Goal: Task Accomplishment & Management: Complete application form

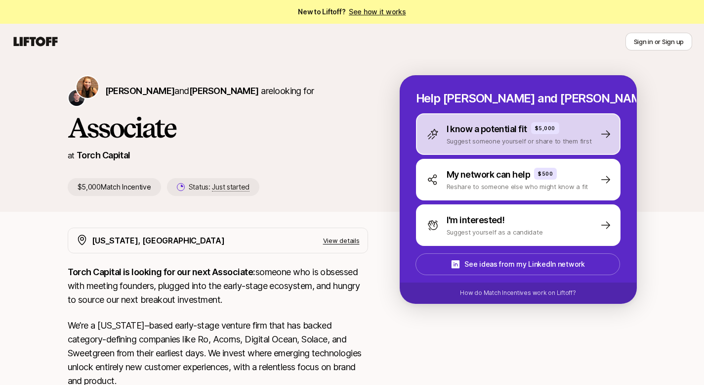
click at [593, 132] on div "I know a potential fit $5,000 Suggest someone yourself or share to them first" at bounding box center [518, 134] width 205 height 42
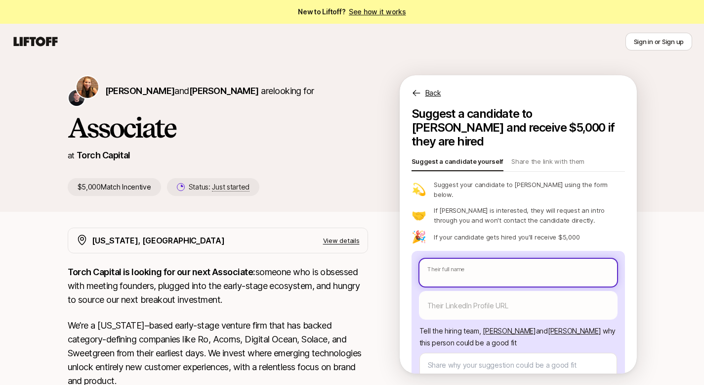
click at [517, 247] on body "New to Liftoff? See how it works Sign in or Sign up Sign in or Sign up [PERSON_…" at bounding box center [352, 192] width 704 height 385
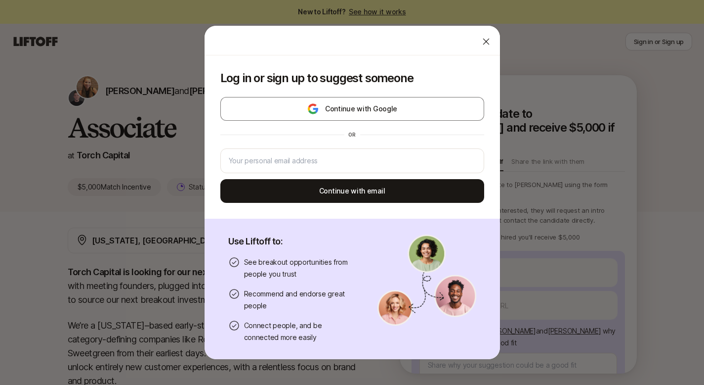
click at [481, 38] on icon at bounding box center [486, 42] width 10 height 10
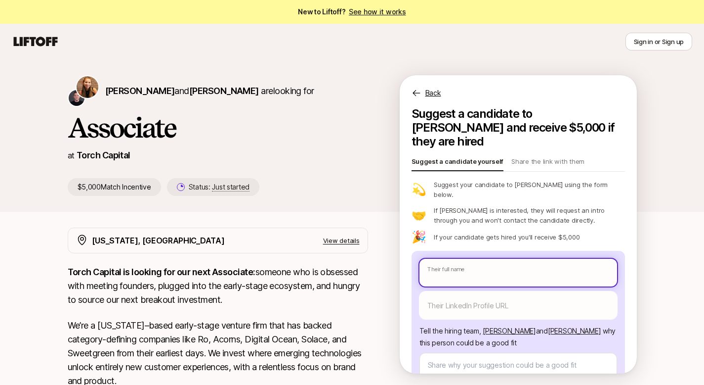
type textarea "x"
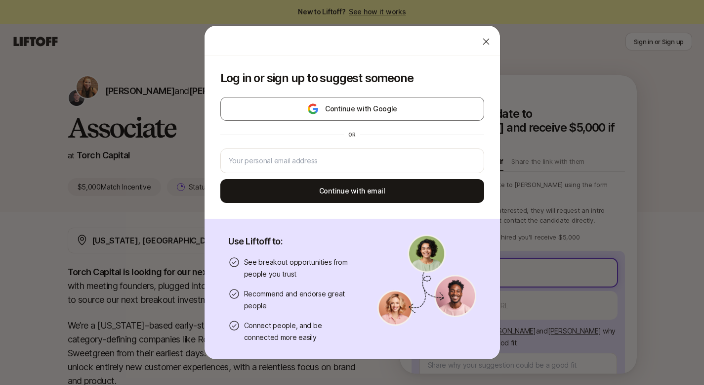
click at [477, 255] on body "New to Liftoff? See how it works Sign in or Sign up Sign in or Sign up [PERSON_…" at bounding box center [352, 192] width 704 height 385
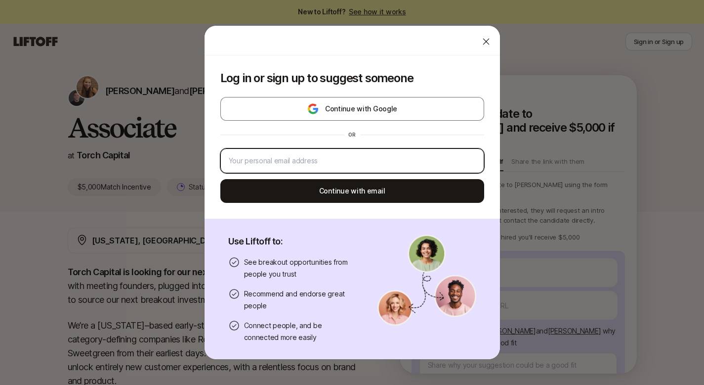
click at [341, 164] on input "email" at bounding box center [352, 161] width 247 height 12
type input "[EMAIL_ADDRESS][DOMAIN_NAME]"
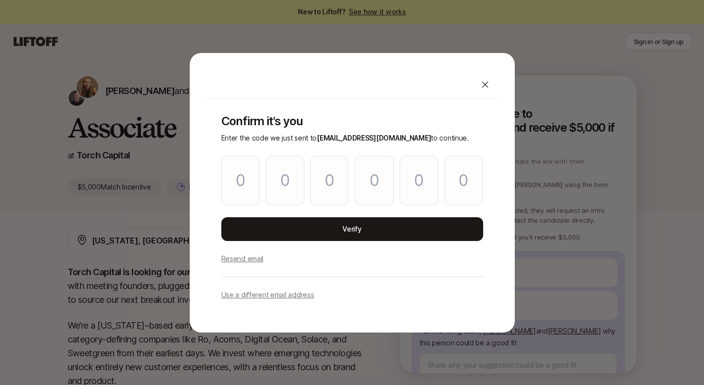
type input "6"
type input "2"
type input "0"
type input "1"
type input "2"
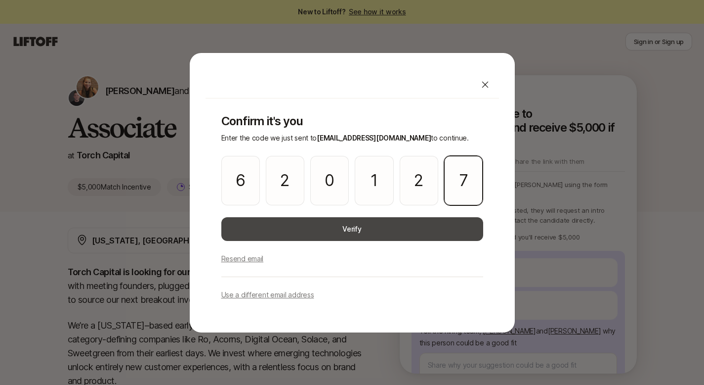
type input "7"
click at [266, 224] on button "Verify" at bounding box center [352, 229] width 262 height 24
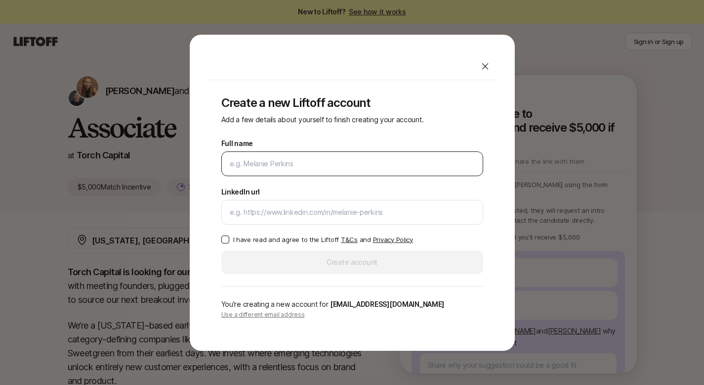
click at [288, 154] on div at bounding box center [352, 163] width 262 height 25
click at [279, 173] on div at bounding box center [352, 163] width 262 height 25
click at [275, 167] on input "Full name" at bounding box center [352, 164] width 245 height 12
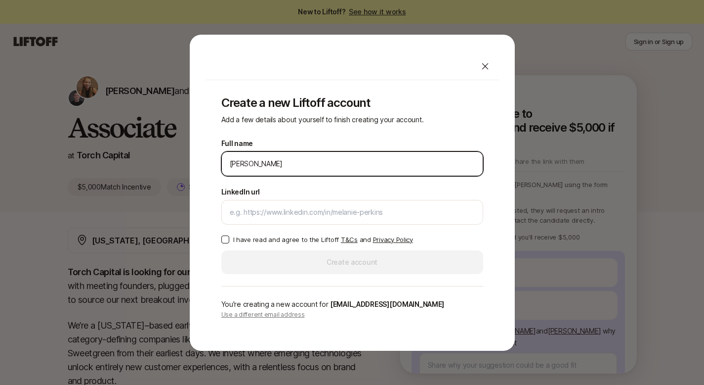
type input "[PERSON_NAME]"
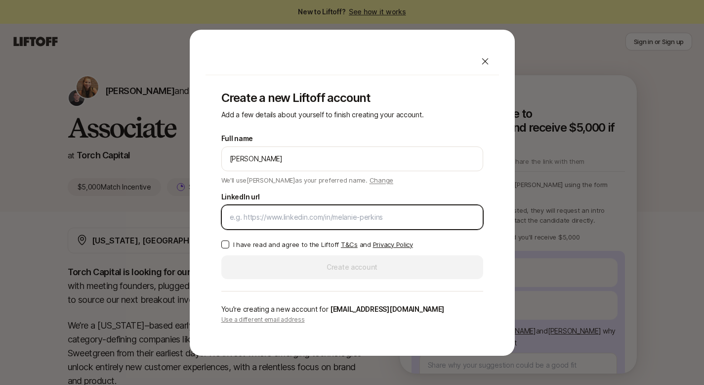
type textarea "x"
paste input "[URL][DOMAIN_NAME][PERSON_NAME]"
type input "[URL][DOMAIN_NAME][PERSON_NAME]"
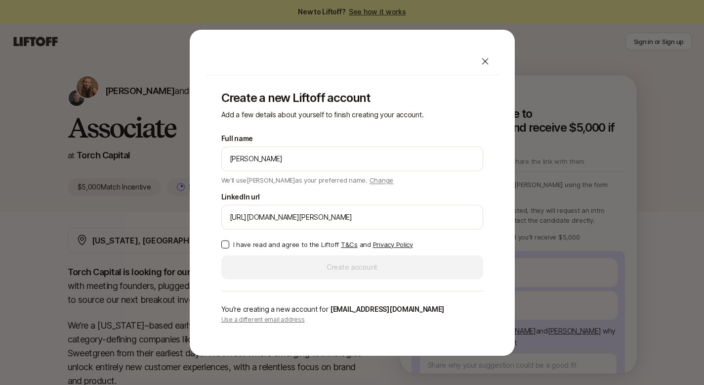
click at [224, 244] on button "I have read and agree to the Liftoff T&Cs and Privacy Policy" at bounding box center [225, 244] width 8 height 8
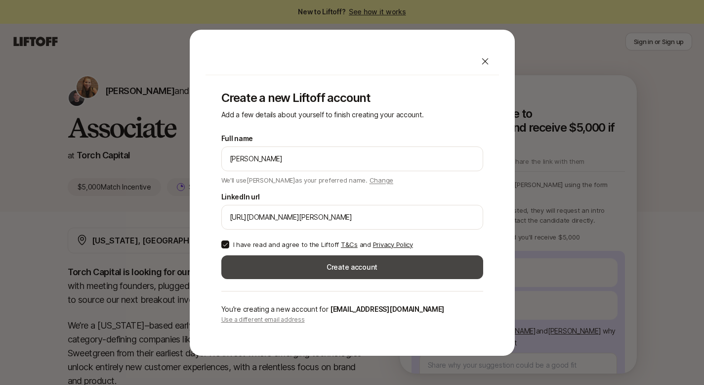
click at [276, 261] on button "Create account" at bounding box center [352, 267] width 262 height 24
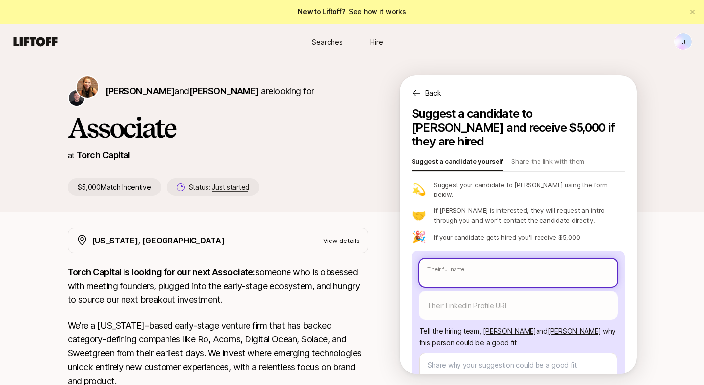
click at [513, 258] on input "text" at bounding box center [519, 272] width 198 height 28
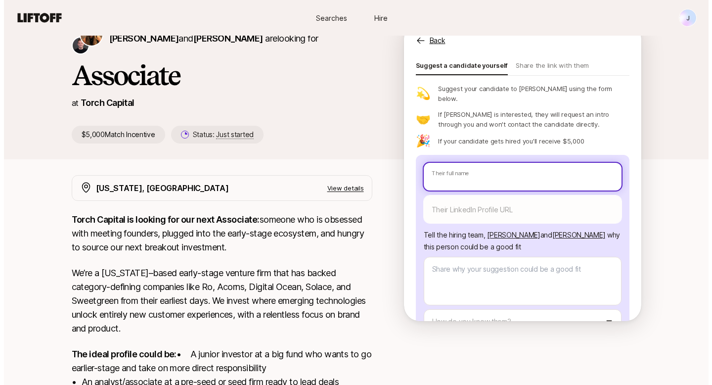
scroll to position [98, 0]
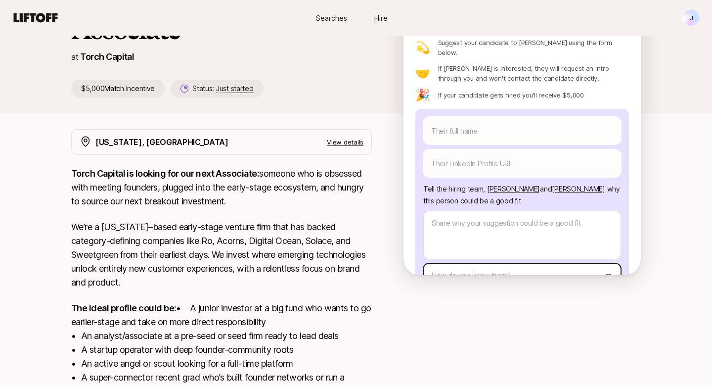
click at [543, 244] on html "New to Liftoff? See how it works J Searches Hire Searches Hire J [PERSON_NAME] …" at bounding box center [356, 94] width 712 height 385
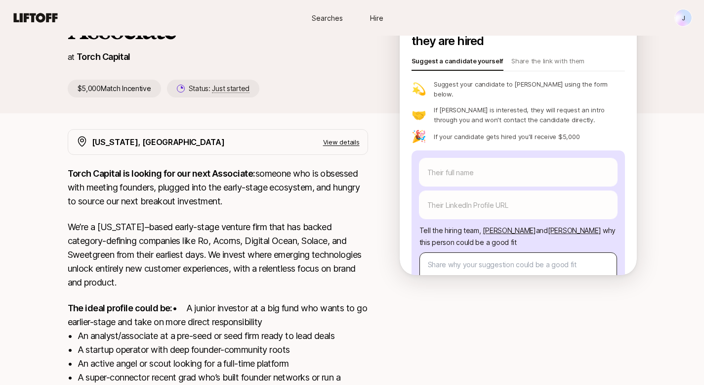
scroll to position [0, 0]
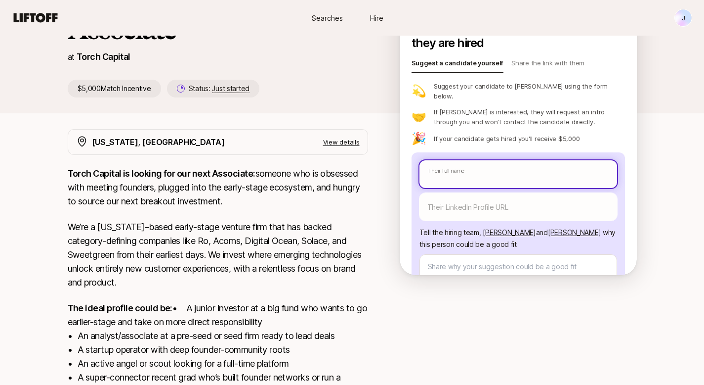
click at [512, 160] on input "text" at bounding box center [519, 174] width 198 height 28
type textarea "x"
type input "W"
type textarea "x"
type input "Wh"
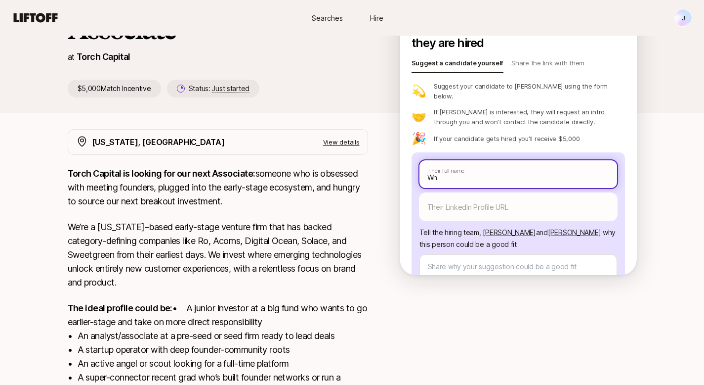
type textarea "x"
type input "Whi"
type textarea "x"
type input "Whit"
type textarea "x"
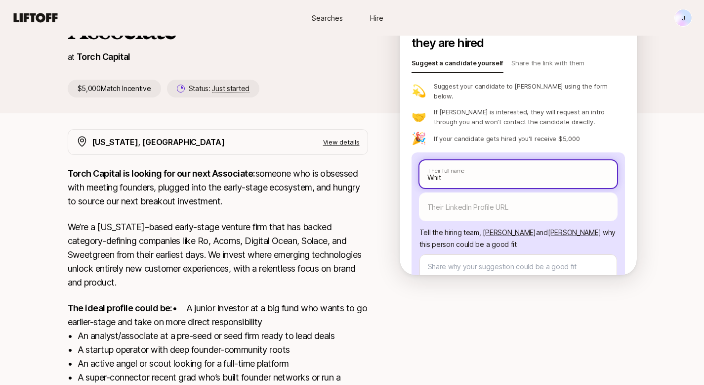
type input "Whit E"
type textarea "x"
type input "Whit Em"
type textarea "x"
type input "Whit Eme"
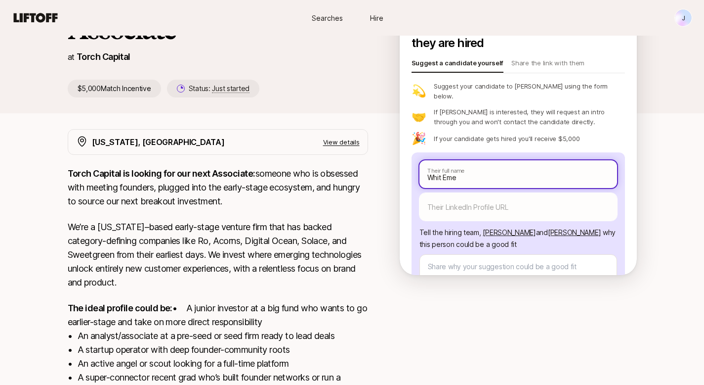
type textarea "x"
type input "[PERSON_NAME]"
type textarea "x"
type input "[PERSON_NAME]"
type textarea "x"
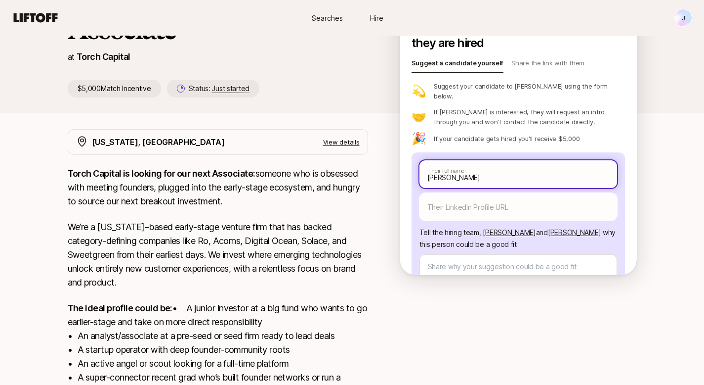
type input "[PERSON_NAME]"
type textarea "x"
type input "[PERSON_NAME]"
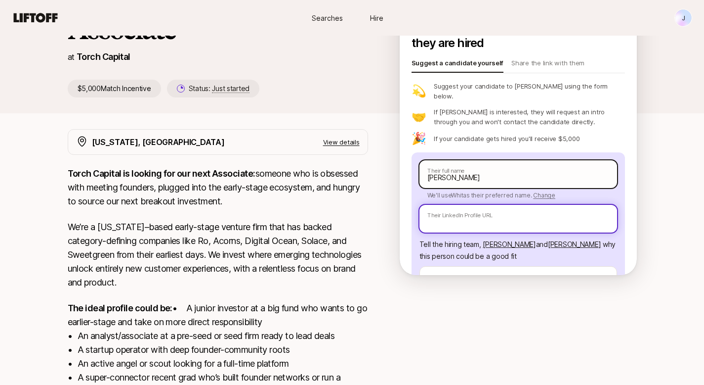
paste input "[URL][DOMAIN_NAME]"
type textarea "x"
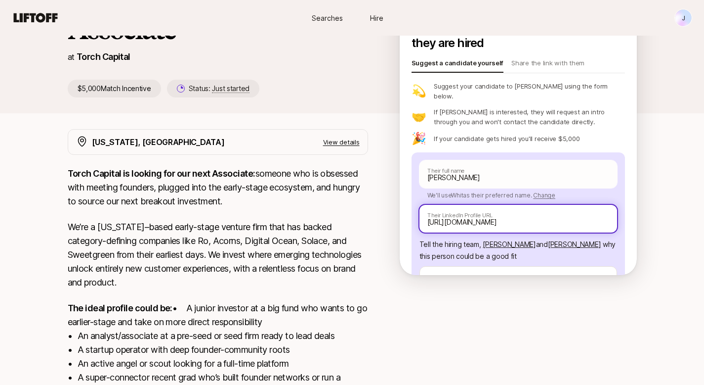
type input "[URL][DOMAIN_NAME]"
click at [610, 236] on div "[PERSON_NAME] Their full name We'll use Whit as their preferred name. Change Wh…" at bounding box center [519, 265] width 214 height 226
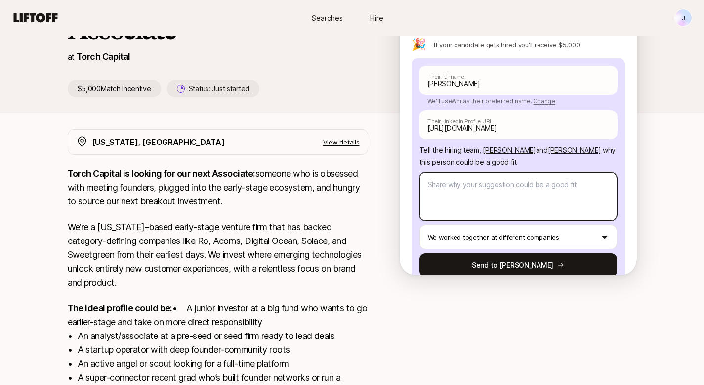
click at [548, 173] on textarea at bounding box center [519, 196] width 198 height 48
type textarea "x"
type textarea "W"
type textarea "x"
type textarea "Wh"
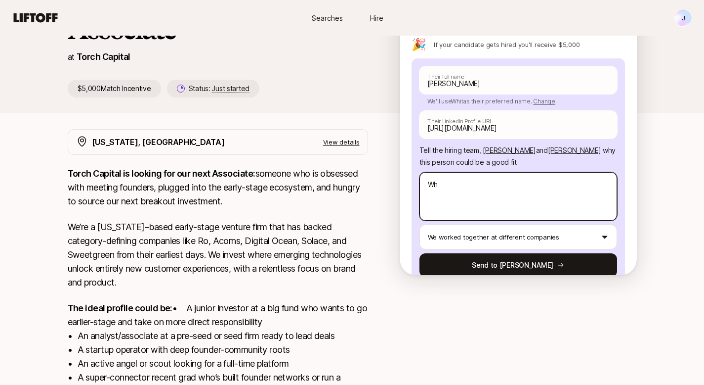
type textarea "x"
type textarea "Whi"
type textarea "x"
type textarea "Whit"
type textarea "x"
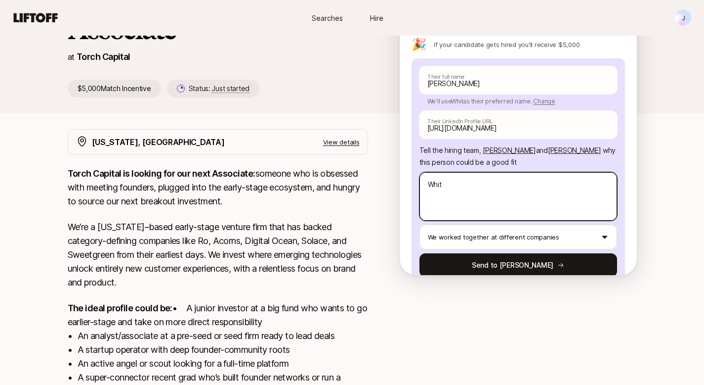
type textarea "Whit"
type textarea "x"
type textarea "Whit i"
type textarea "x"
type textarea "Whit is"
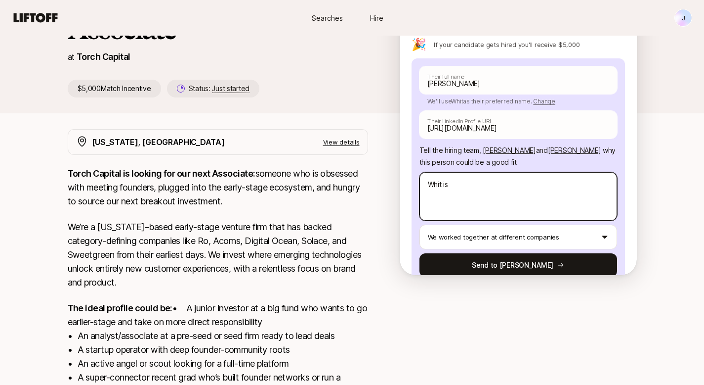
type textarea "x"
type textarea "Whit is"
type textarea "x"
type textarea "Whit is a"
type textarea "x"
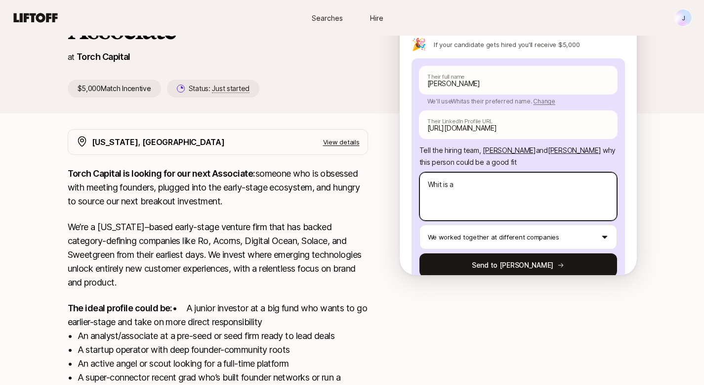
type textarea "Whit is a"
type textarea "x"
type textarea "Whit is a c"
type textarea "x"
type textarea "Whit is a ch"
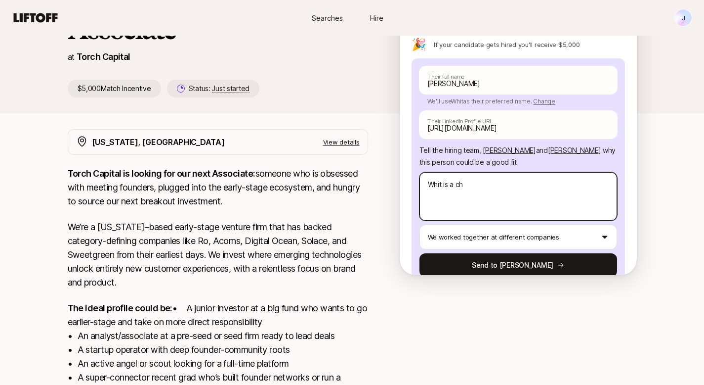
type textarea "x"
type textarea "Whit is a chi"
type textarea "x"
type textarea "Whit is a chie"
type textarea "x"
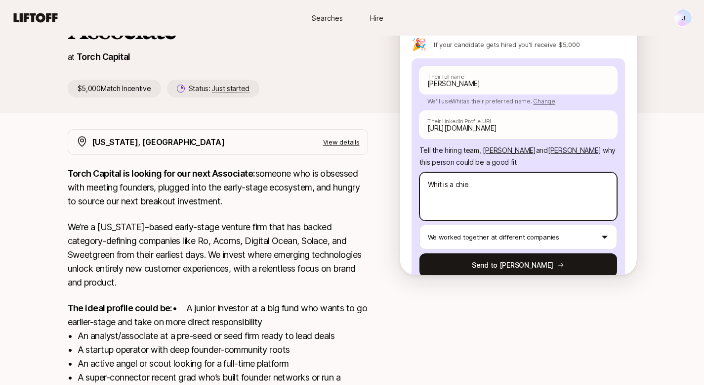
type textarea "Whit is a chief"
type textarea "x"
type textarea "Whit is a chief"
type textarea "x"
type textarea "Whit is a chief of"
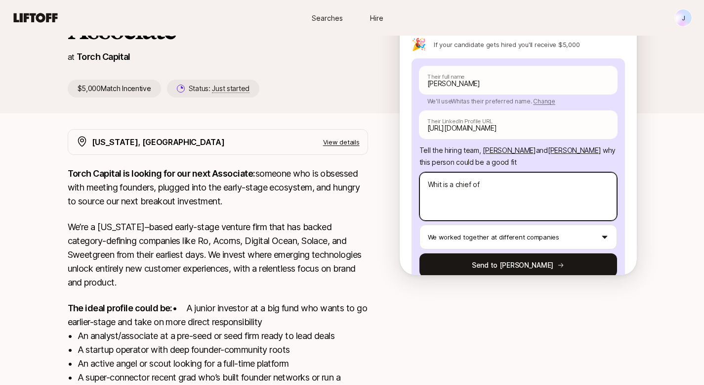
type textarea "x"
type textarea "Whit is a chief of"
type textarea "x"
type textarea "Whit is a chief of sg"
type textarea "x"
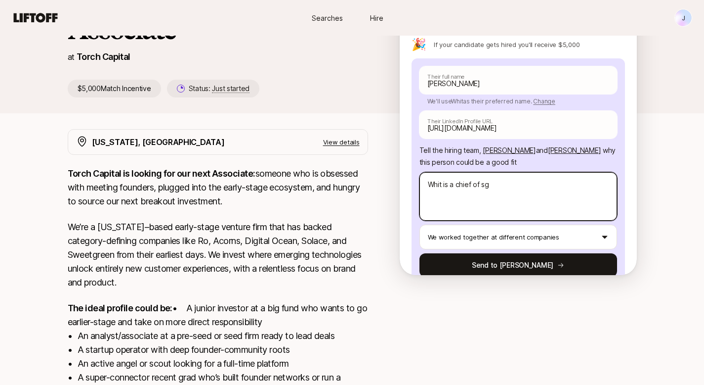
type textarea "Whit is a chief of sgt"
type textarea "x"
type textarea "Whit is a chief of sgta"
type textarea "x"
type textarea "Whit is a chief of sgtaf"
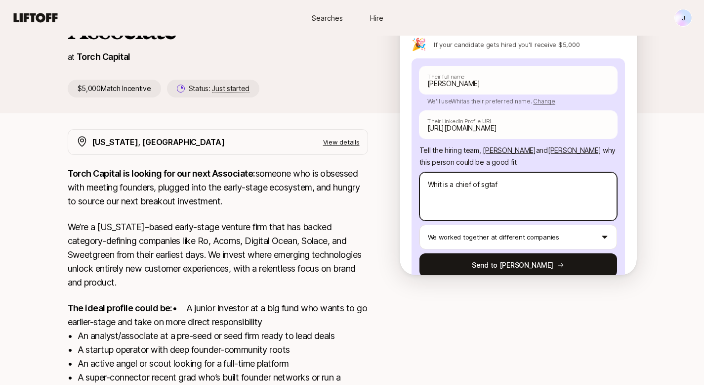
type textarea "x"
type textarea "Whit is a chief of sgtaff"
type textarea "x"
type textarea "Whit is a chief of sgtaf"
type textarea "x"
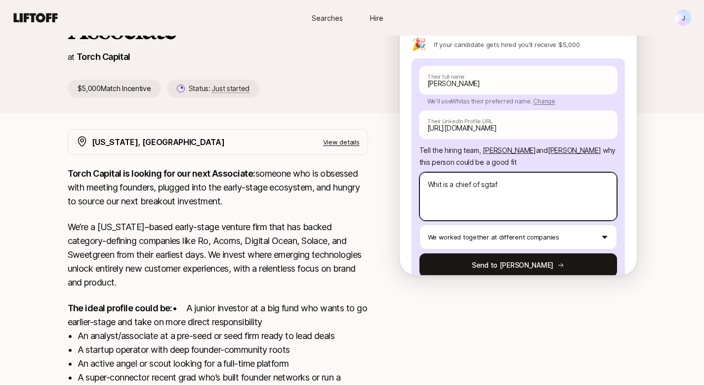
type textarea "Whit is a chief of sgta"
type textarea "x"
type textarea "Whit is a chief of sgt"
type textarea "x"
type textarea "Whit is a chief of sg"
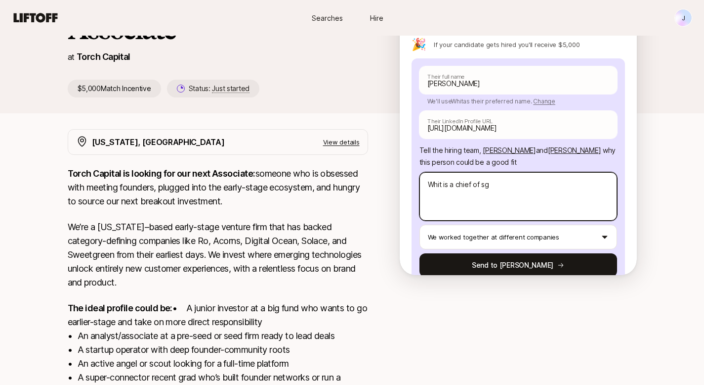
type textarea "x"
type textarea "Whit is a chief of st"
type textarea "x"
type textarea "Whit is a chief of sta"
type textarea "x"
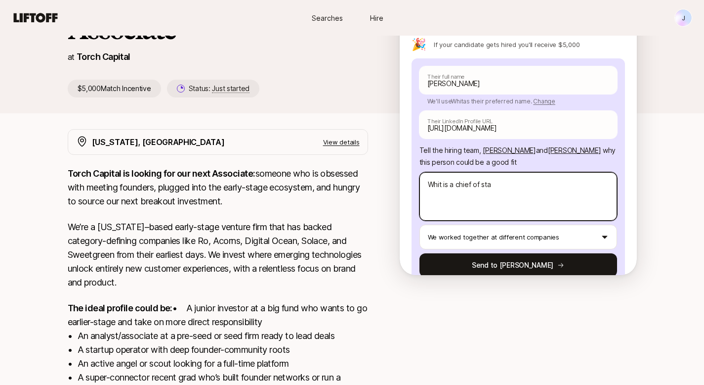
type textarea "Whit is a chief of staf"
type textarea "x"
type textarea "Whit is a chief of staff"
type textarea "x"
type textarea "Whit is a chief of staff"
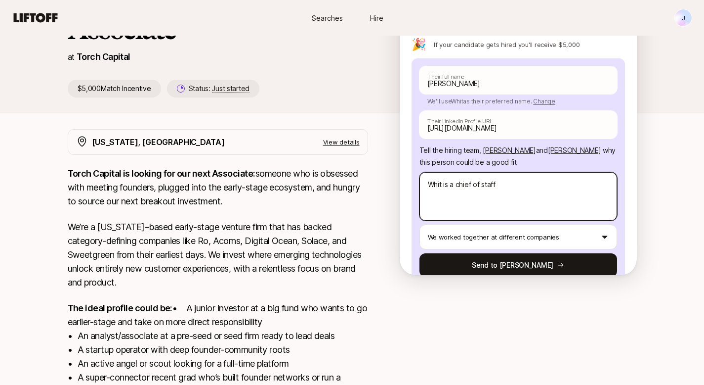
type textarea "x"
type textarea "Whit is a chief of staff o"
type textarea "x"
type textarea "Whit is a chief of staff of"
type textarea "x"
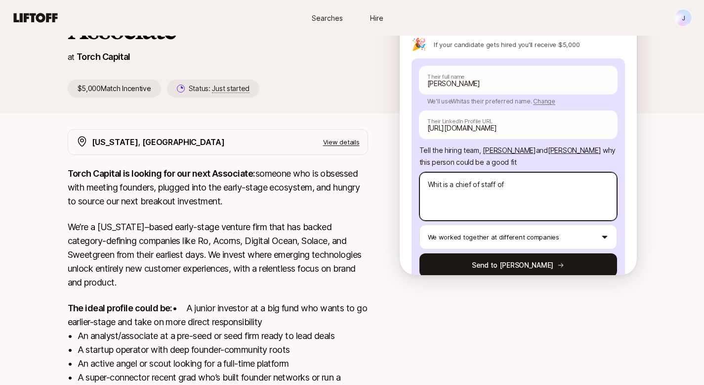
type textarea "Whit is a chief of staff of"
type textarea "x"
type textarea "Whit is a chief of staff of o"
type textarea "x"
type textarea "Whit is a chief of staff of on"
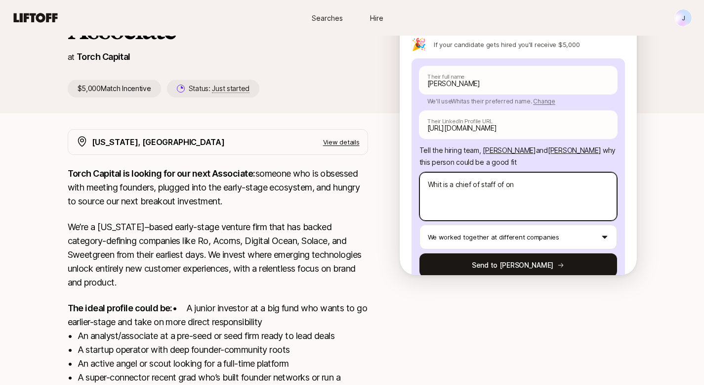
type textarea "x"
type textarea "Whit is a chief of staff of one"
type textarea "x"
type textarea "Whit is a chief of staff of one"
type textarea "x"
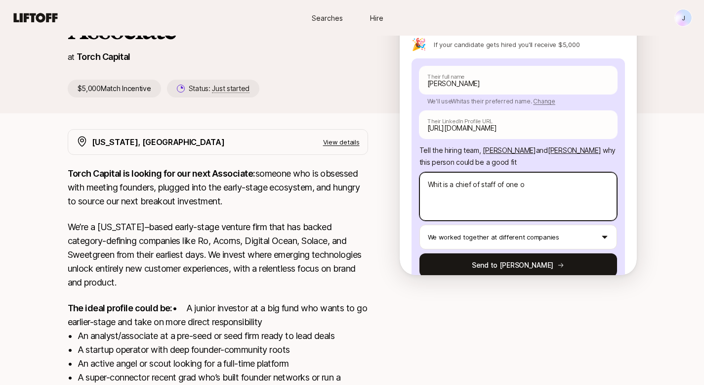
type textarea "Whit is a chief of staff of one of"
type textarea "x"
type textarea "Whit is a chief of staff of one of"
type textarea "x"
type textarea "Whit is a chief of staff of one of o"
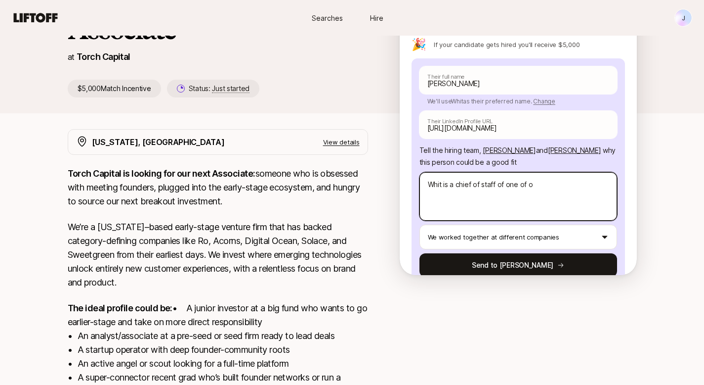
type textarea "x"
type textarea "Whit is a chief of staff of one of ou"
type textarea "x"
type textarea "Whit is a chief of staff of one of our"
type textarea "x"
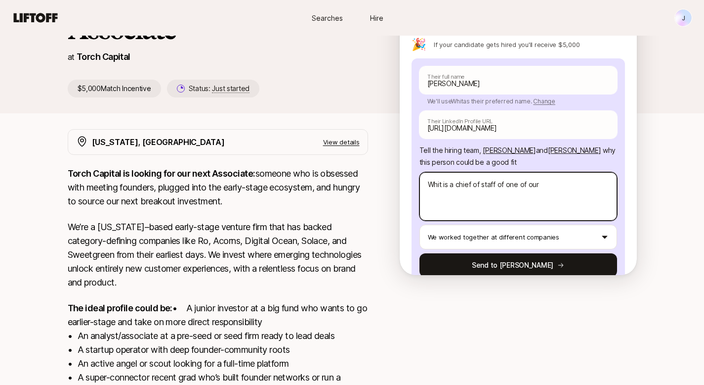
type textarea "Whit is a chief of staff of one of our"
type textarea "x"
type textarea "Whit is a chief of staff of one of our p"
type textarea "x"
type textarea "Whit is a chief of staff of one of our po"
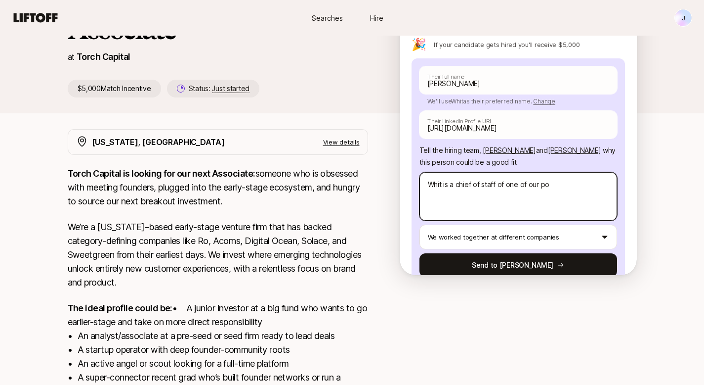
type textarea "x"
type textarea "Whit is a chief of staff of one of our por"
type textarea "x"
type textarea "Whit is a chief of staff of one of our port"
type textarea "x"
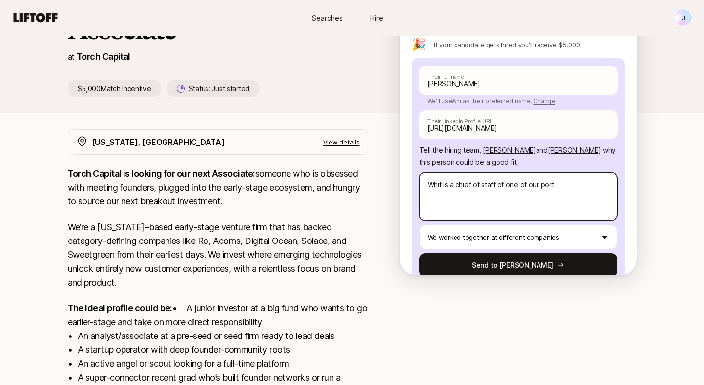
type textarea "Whit is a chief of staff of one of our porti"
type textarea "x"
type textarea "Whit is a chief of staff of one of our port"
type textarea "x"
type textarea "Whit is a chief of staff of one of our portf"
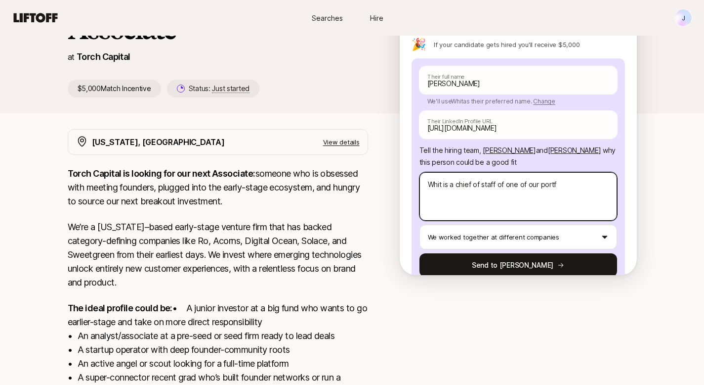
type textarea "x"
type textarea "Whit is a chief of staff of one of our portfo"
type textarea "x"
type textarea "Whit is a chief of staff of one of our portfol"
type textarea "x"
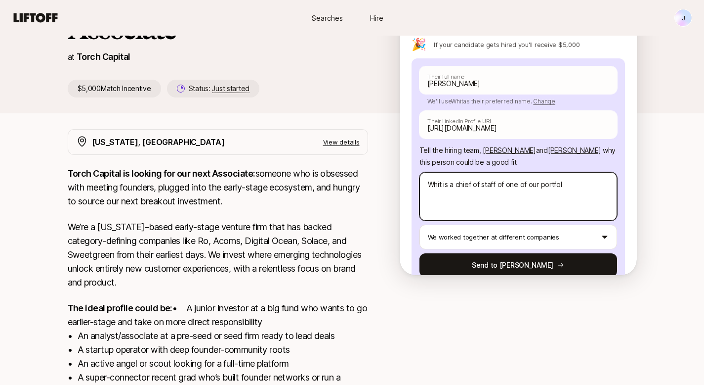
type textarea "Whit is a chief of staff of one of our portfoli"
type textarea "x"
type textarea "Whit is a chief of staff of one of our portfolio"
type textarea "x"
type textarea "Whit is a chief of staff of one of our portfolio"
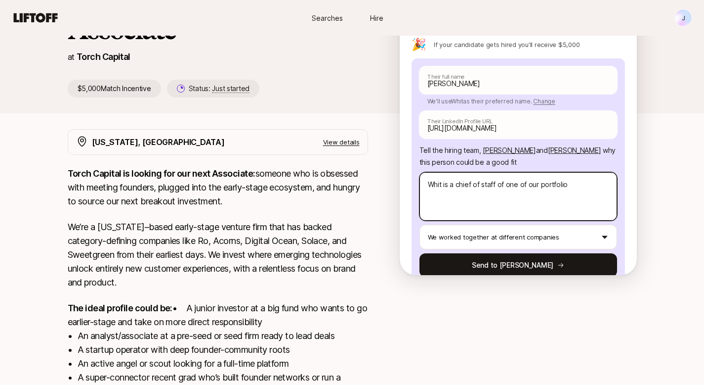
type textarea "x"
type textarea "Whit is a chief of staff of one of our portfolio c"
type textarea "x"
type textarea "Whit is a chief of staff of one of our portfolio co"
type textarea "x"
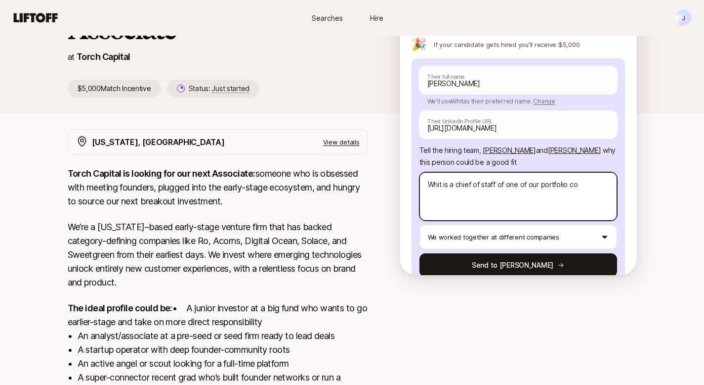
type textarea "Whit is a chief of staff of one of our portfolio com"
type textarea "x"
type textarea "Whit is a chief of staff of one of our portfolio comp"
type textarea "x"
type textarea "Whit is a chief of staff of one of our portfolio compa"
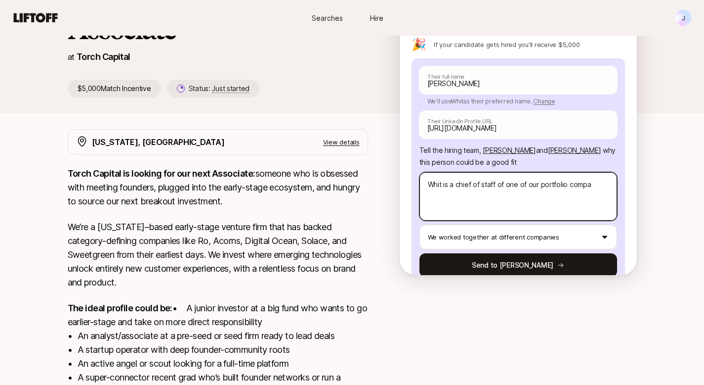
type textarea "x"
type textarea "Whit is a chief of staff of one of our portfolio compan"
type textarea "x"
type textarea "Whit is a chief of staff of one of our portfolio companie"
type textarea "x"
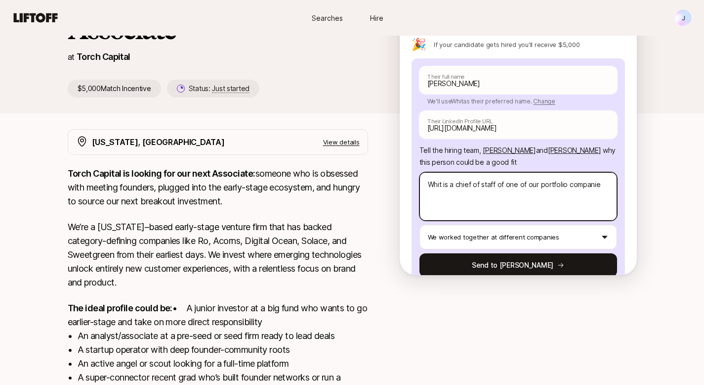
type textarea "Whit is a chief of staff of one of our portfolio companies"
type textarea "x"
type textarea "Whit is a chief of staff of one of our portfolio companies"
type textarea "x"
type textarea "Whit is a chief of staff of one of our portfolio companies a"
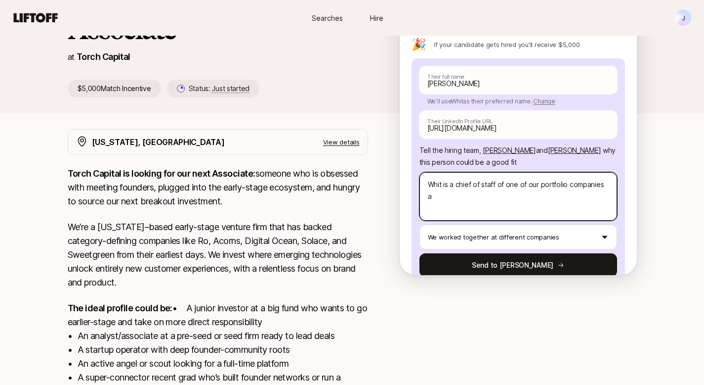
type textarea "x"
type textarea "Whit is a chief of staff of one of our portfolio companies at"
type textarea "x"
type textarea "Whit is a chief of staff of one of our portfolio companies at"
type textarea "x"
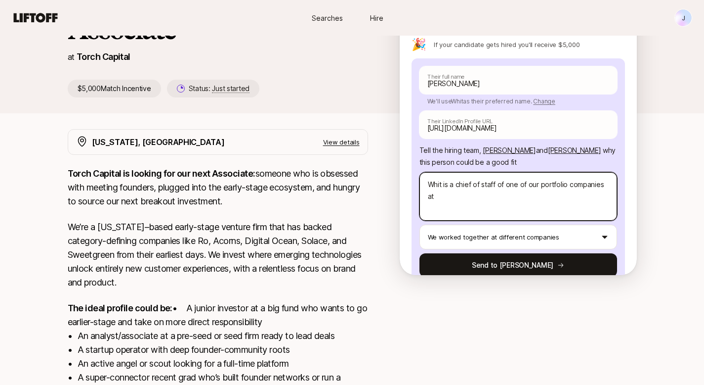
type textarea "Whit is a chief of staff of one of our portfolio companies at R"
type textarea "x"
type textarea "Whit is a chief of staff of one of our portfolio companies at Re"
type textarea "x"
type textarea "Whit is a chief of staff of one of our portfolio companies at Red"
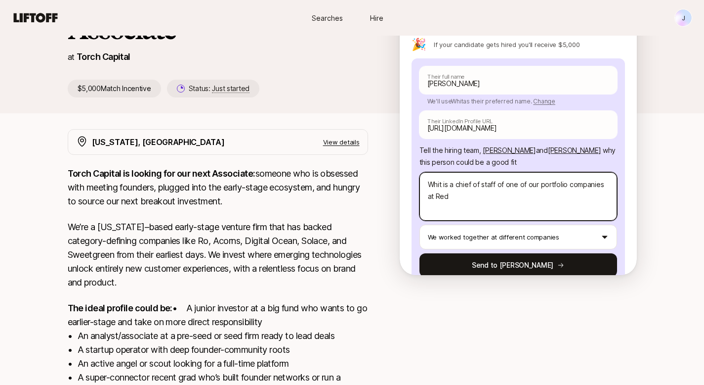
type textarea "x"
type textarea "Whit is a chief of staff of one of our portfolio companies at Rede"
type textarea "x"
type textarea "Whit is a chief of staff of one of our portfolio companies at Redes"
type textarea "x"
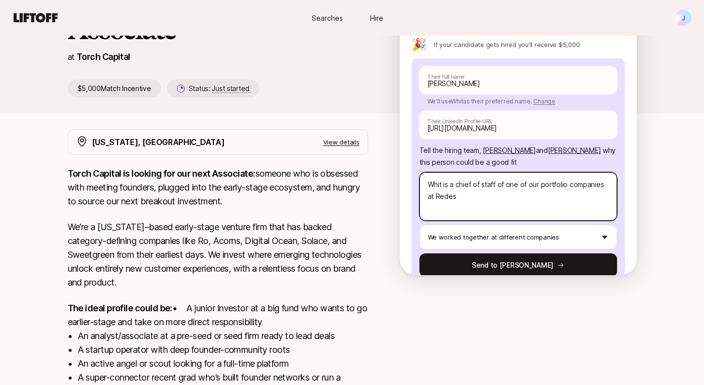
type textarea "Whit is a chief of staff of one of our portfolio companies at [GEOGRAPHIC_DATA]"
type textarea "x"
type textarea "Whit is a chief of staff of one of our portfolio companies at [GEOGRAPHIC_DATA]"
type textarea "x"
type textarea "Whit is a chief of staff of one of our portfolio companies at [GEOGRAPHIC_DATA]"
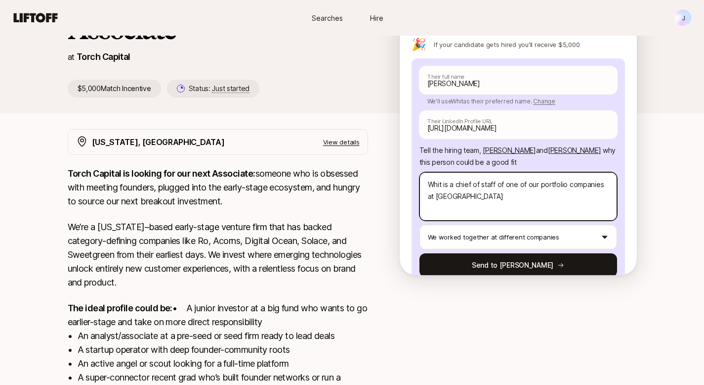
type textarea "x"
type textarea "Whit is a chief of staff of one of our portfolio companies at Redesign H"
type textarea "x"
type textarea "Whit is a chief of staff of one of our portfolio companies at Redesign He"
type textarea "x"
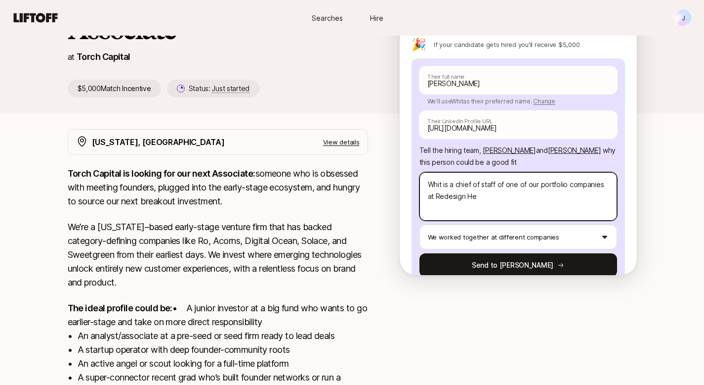
type textarea "Whit is a chief of staff of one of our portfolio companies at Redesign Hea"
type textarea "x"
type textarea "Whit is a chief of staff of one of our portfolio companies at Redesign Heal"
type textarea "x"
type textarea "Whit is a chief of staff of one of our portfolio companies at Redesign Healt"
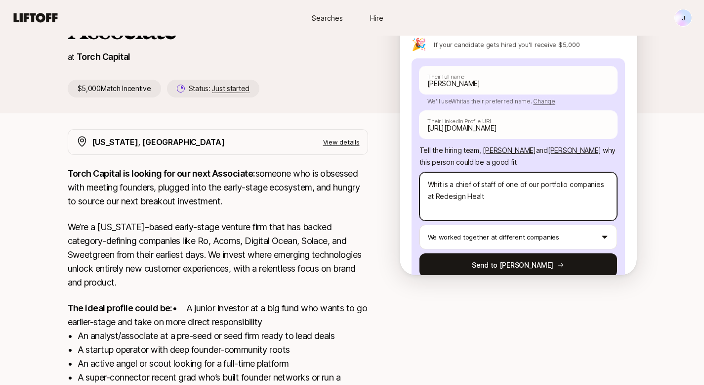
type textarea "x"
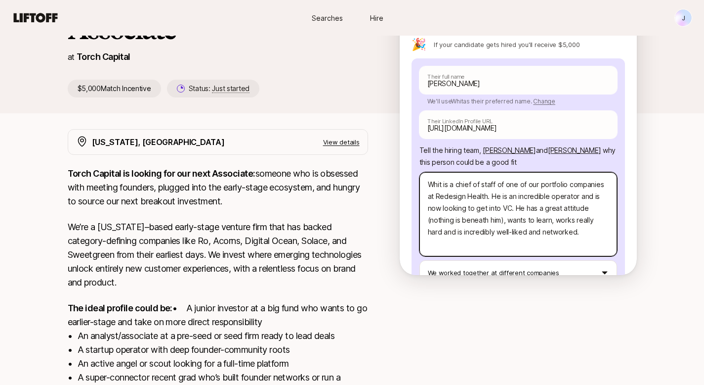
scroll to position [129, 0]
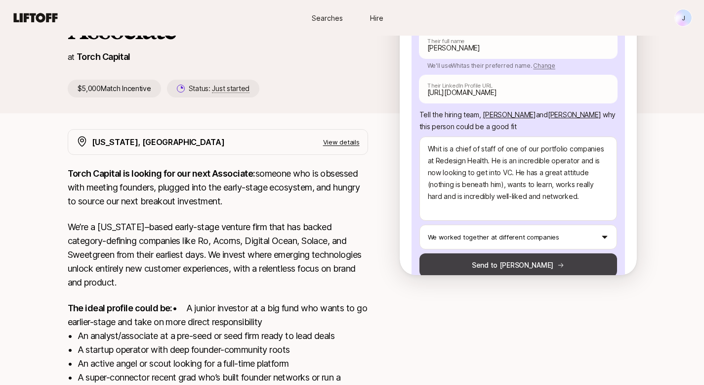
click at [532, 253] on button "Send to [PERSON_NAME]" at bounding box center [519, 265] width 198 height 24
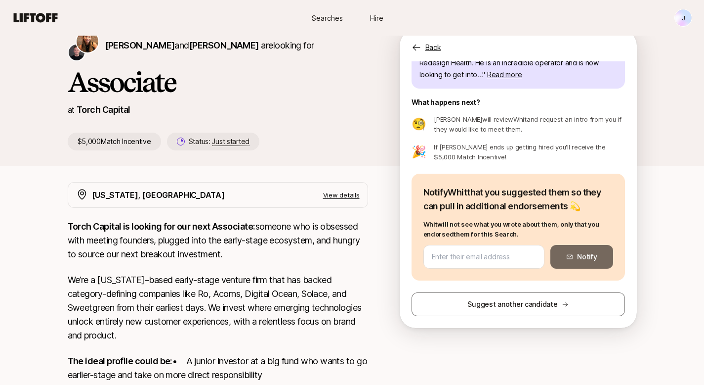
scroll to position [0, 0]
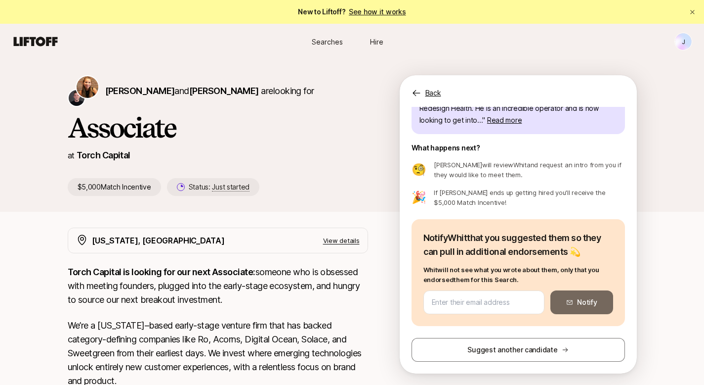
click at [330, 46] on span "Searches" at bounding box center [327, 42] width 31 height 10
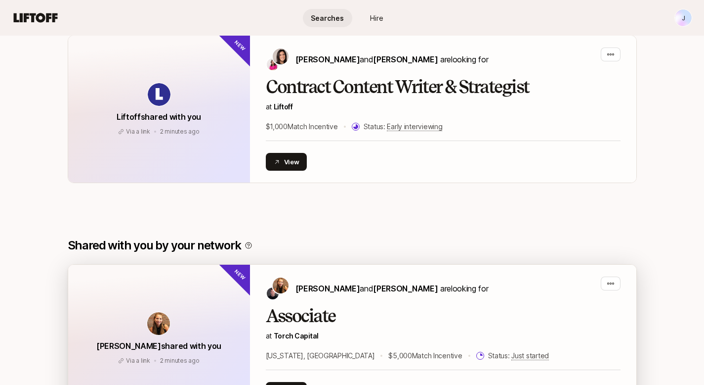
scroll to position [36, 0]
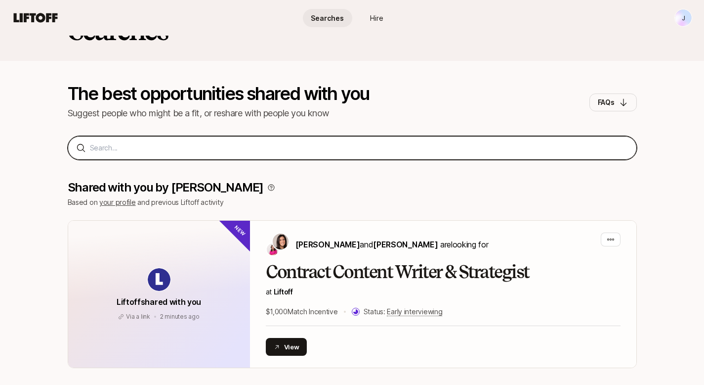
click at [250, 146] on input at bounding box center [359, 148] width 539 height 12
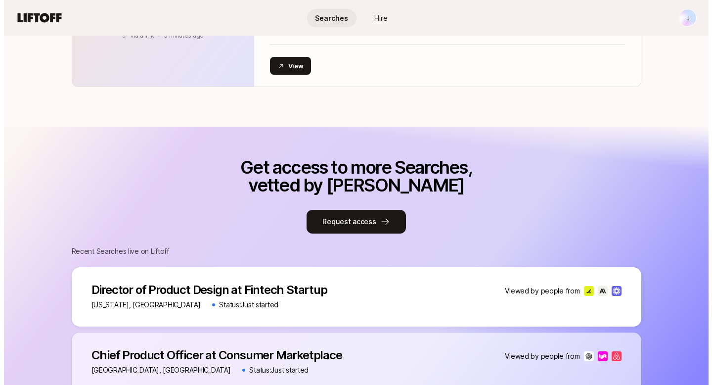
scroll to position [631, 0]
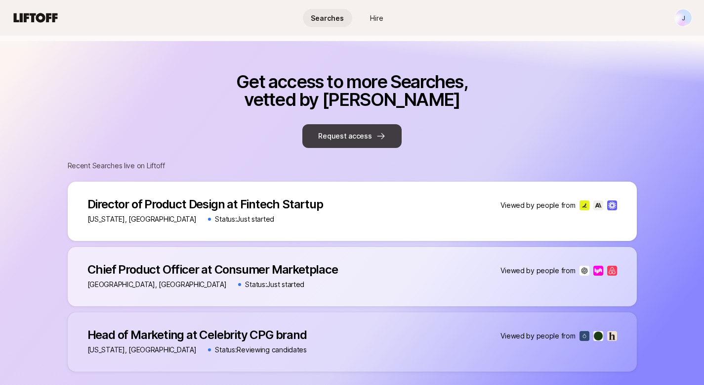
click at [349, 144] on button "Request access" at bounding box center [351, 136] width 99 height 24
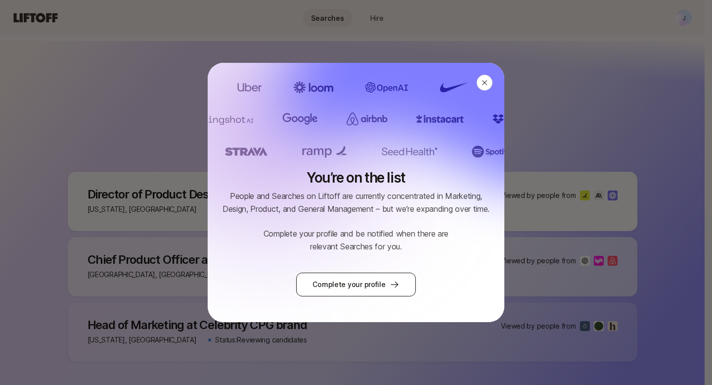
click at [389, 282] on icon at bounding box center [394, 284] width 10 height 10
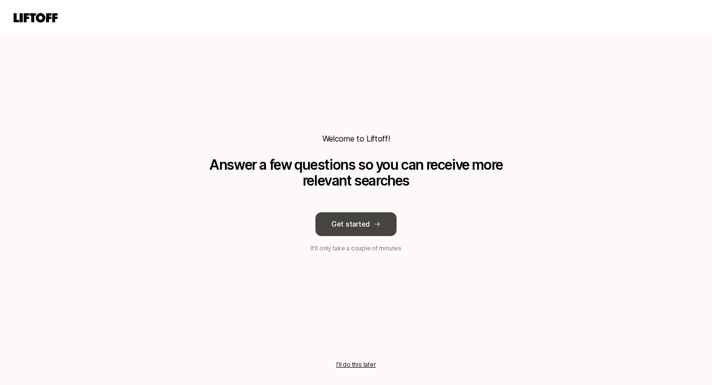
click at [354, 232] on button "Get started" at bounding box center [355, 224] width 81 height 24
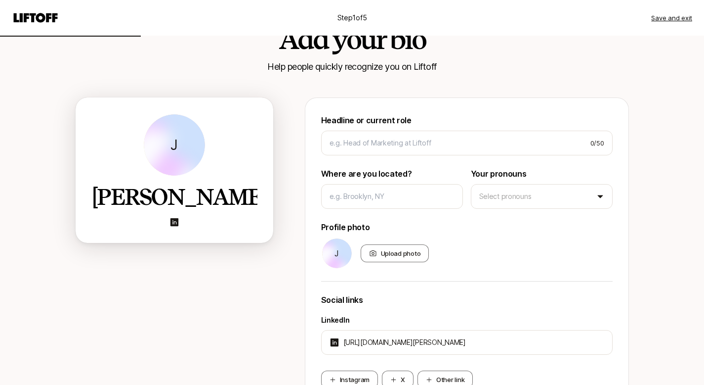
scroll to position [51, 0]
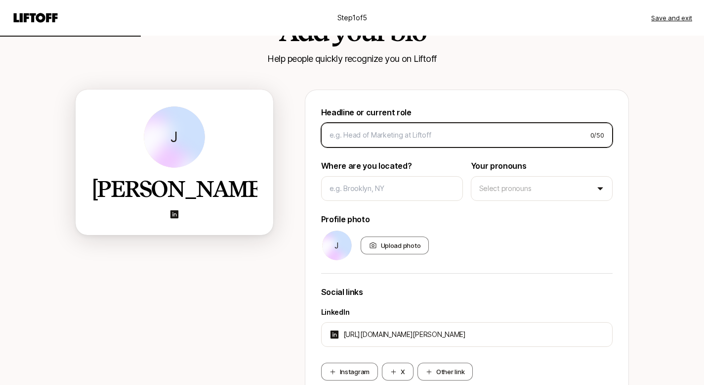
click at [460, 131] on input at bounding box center [456, 135] width 253 height 12
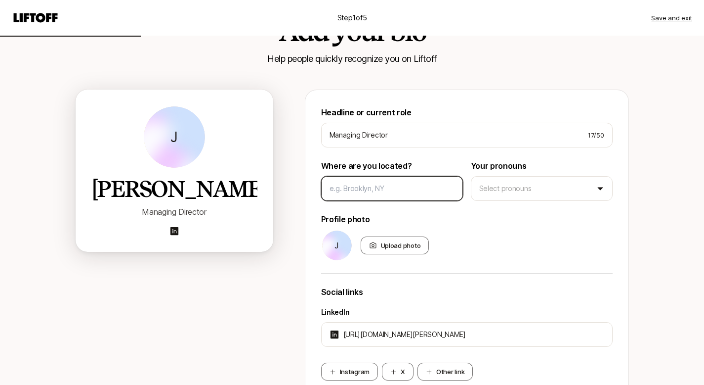
click at [425, 192] on input at bounding box center [392, 188] width 125 height 12
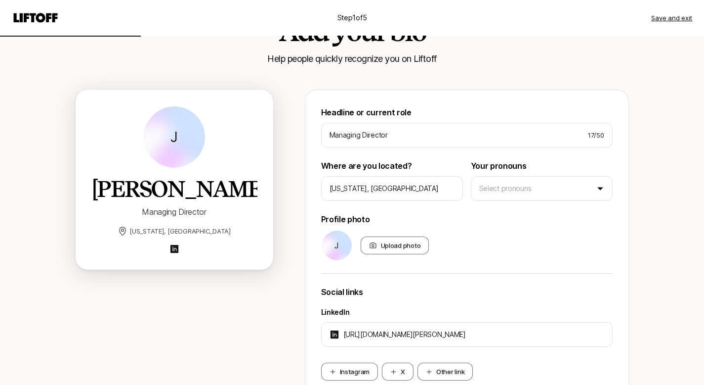
click at [530, 211] on div "Headline or current role Managing Director 17 / 50 Where are you located? [US_S…" at bounding box center [467, 247] width 292 height 282
click at [521, 198] on html "Step 1 of 5 Save and exit Add your bio Help people quickly recognize you on Lif…" at bounding box center [352, 141] width 704 height 385
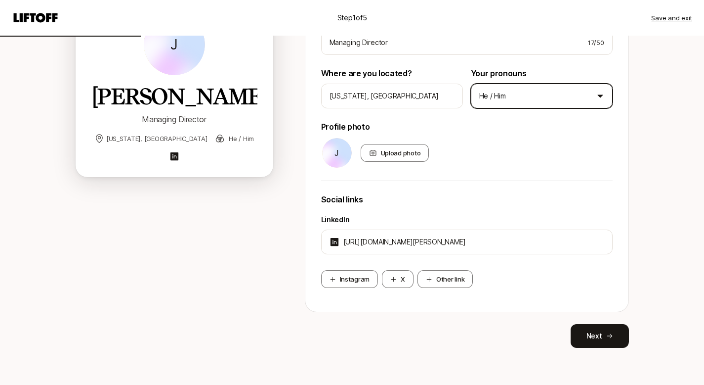
scroll to position [146, 0]
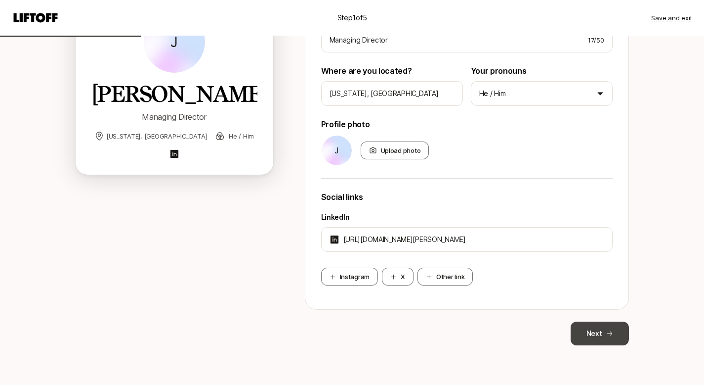
click at [582, 327] on button "Next" at bounding box center [600, 333] width 58 height 24
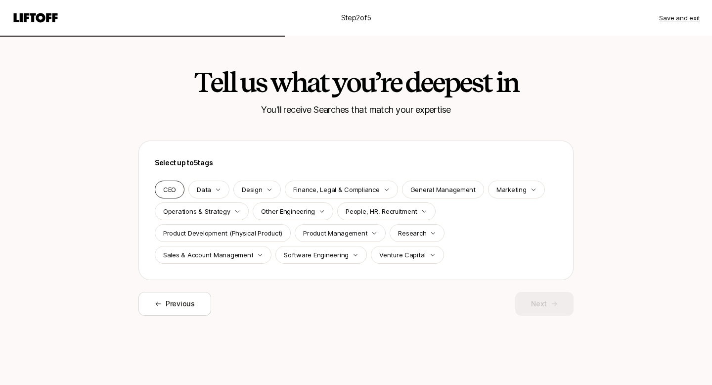
click at [172, 193] on p "CEO" at bounding box center [169, 189] width 13 height 10
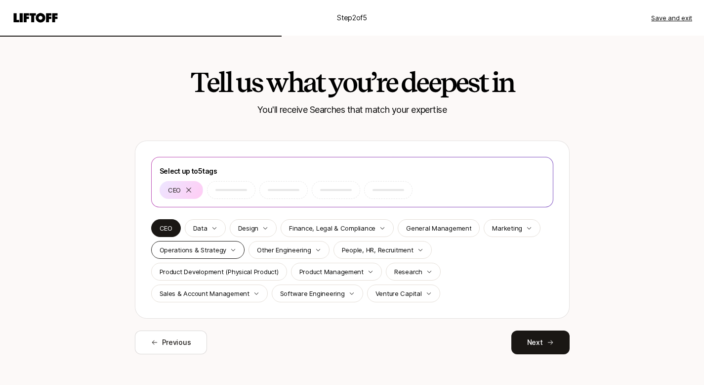
click at [195, 249] on p "Operations & Strategy" at bounding box center [193, 250] width 67 height 10
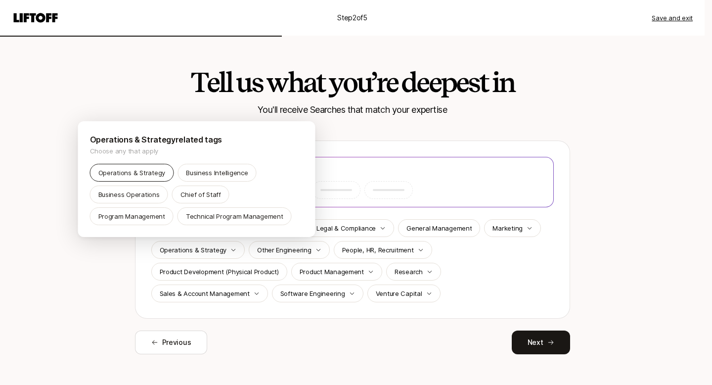
click at [145, 171] on p "Operations & Strategy" at bounding box center [131, 173] width 67 height 10
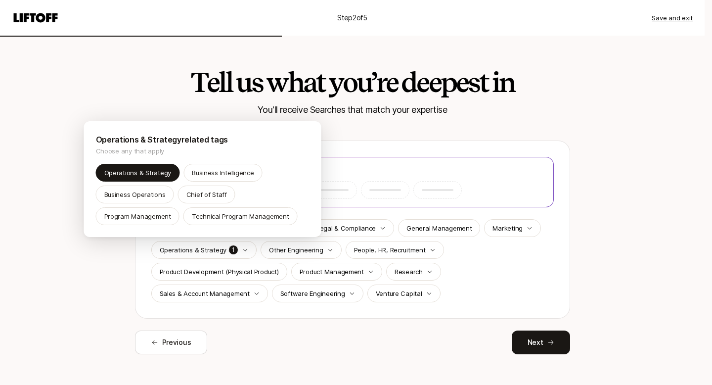
click at [475, 260] on html "Step 2 of 5 Save and exit Tell us what you’re deepest in You'll receive Searche…" at bounding box center [356, 192] width 712 height 385
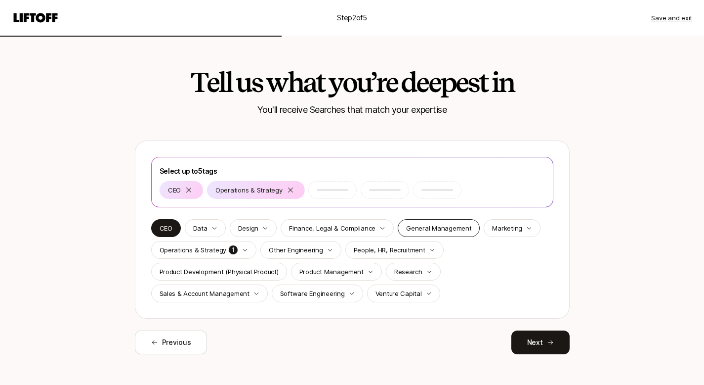
click at [450, 234] on div "General Management" at bounding box center [439, 228] width 82 height 18
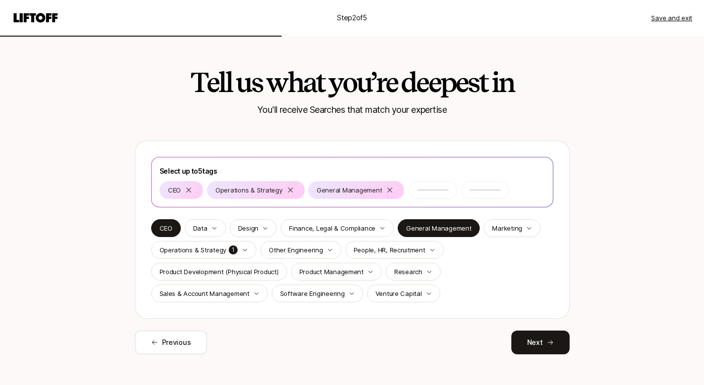
scroll to position [9, 0]
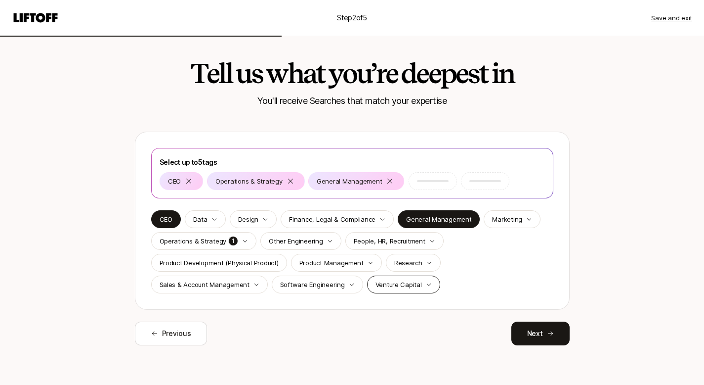
click at [382, 282] on p "Venture Capital" at bounding box center [399, 284] width 46 height 10
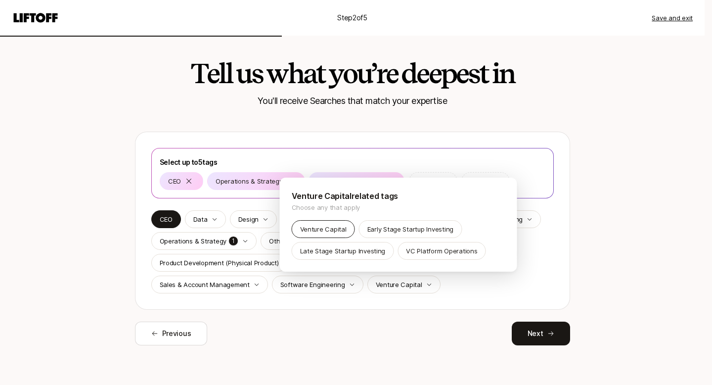
click at [331, 233] on p "Venture Capital" at bounding box center [323, 229] width 46 height 10
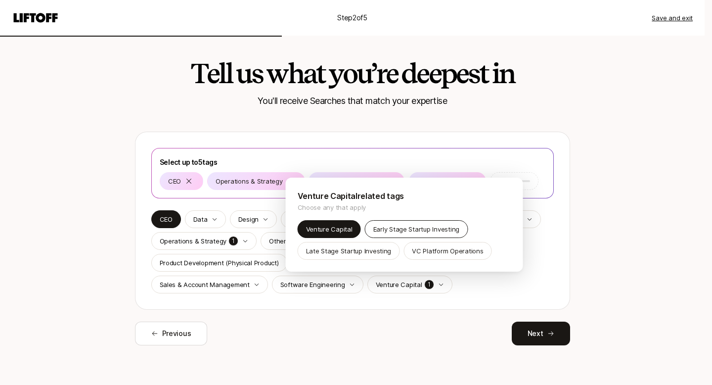
click at [441, 234] on div "Early Stage Startup Investing" at bounding box center [416, 229] width 103 height 18
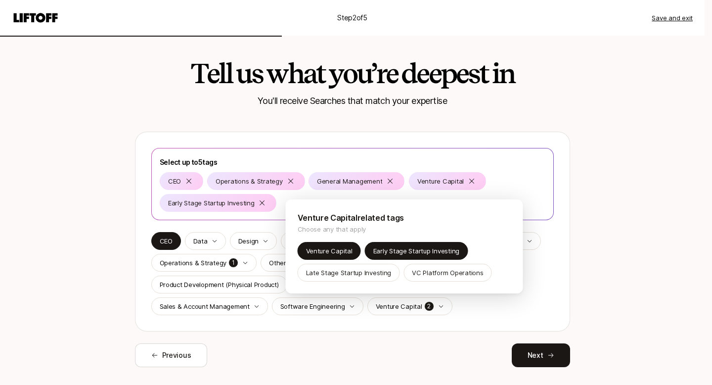
click at [535, 355] on html "Step 2 of 5 Save and exit Tell us what you’re deepest in You'll receive Searche…" at bounding box center [356, 183] width 712 height 385
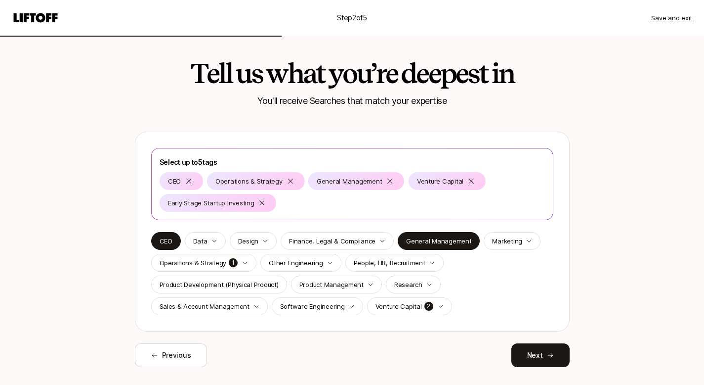
scroll to position [31, 0]
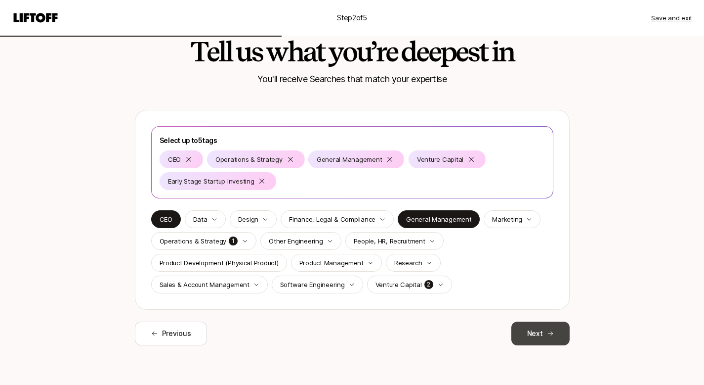
click at [539, 331] on button "Next" at bounding box center [541, 333] width 58 height 24
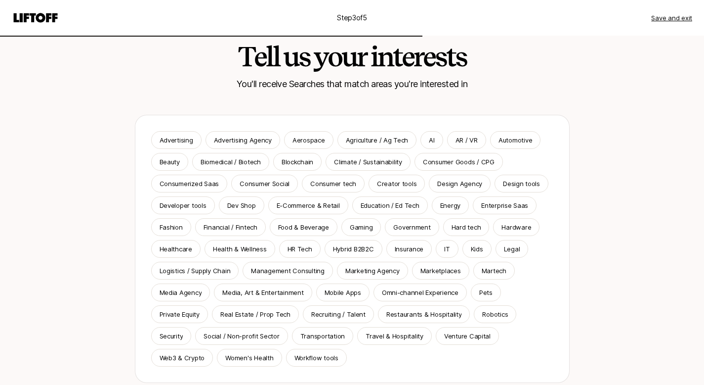
scroll to position [40, 0]
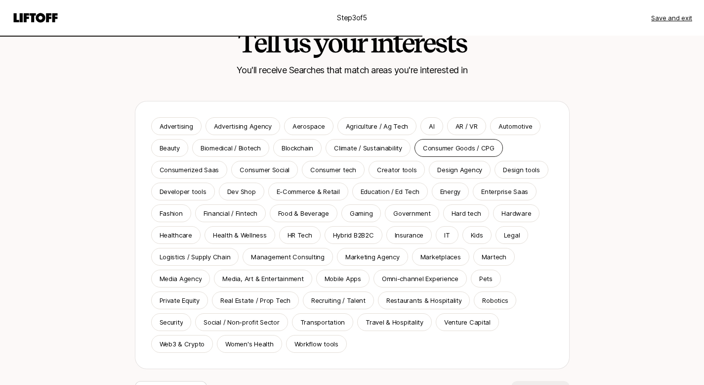
click at [455, 150] on p "Consumer Goods / CPG" at bounding box center [459, 148] width 72 height 10
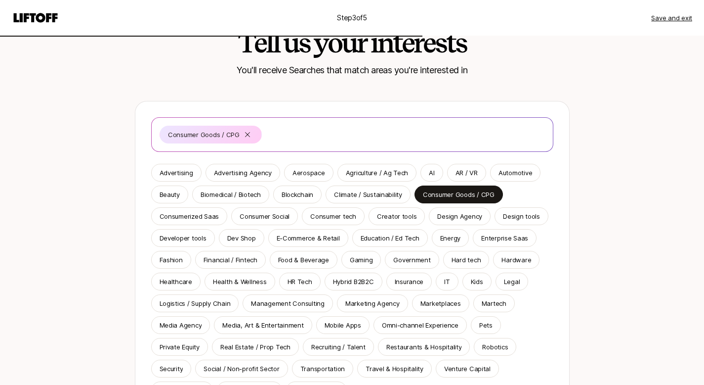
scroll to position [101, 0]
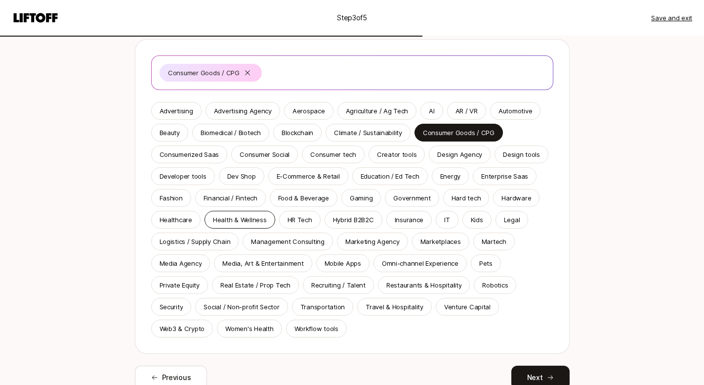
click at [246, 215] on p "Health & Wellness" at bounding box center [240, 219] width 54 height 10
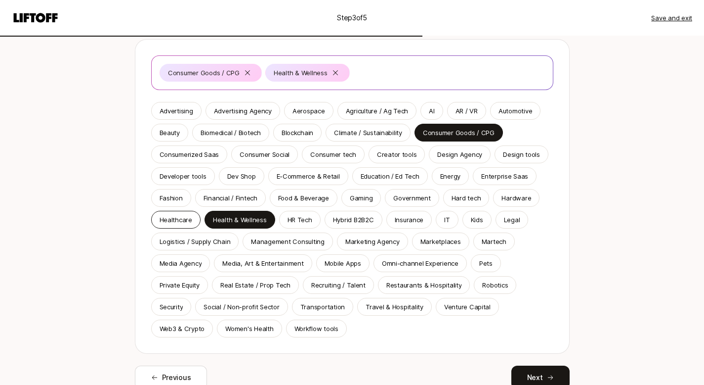
click at [182, 224] on p "Healthcare" at bounding box center [176, 219] width 33 height 10
click at [435, 241] on p "Marketplaces" at bounding box center [441, 241] width 41 height 10
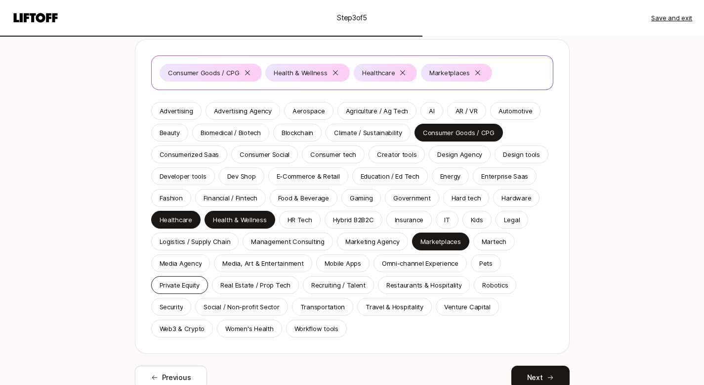
click at [176, 287] on p "Private Equity" at bounding box center [180, 285] width 40 height 10
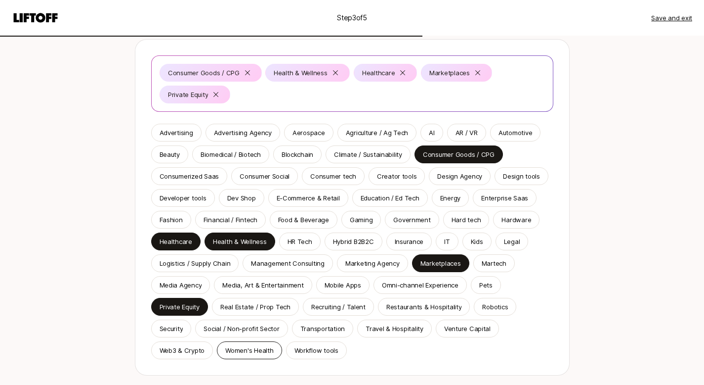
click at [252, 350] on p "Women's Health" at bounding box center [249, 350] width 48 height 10
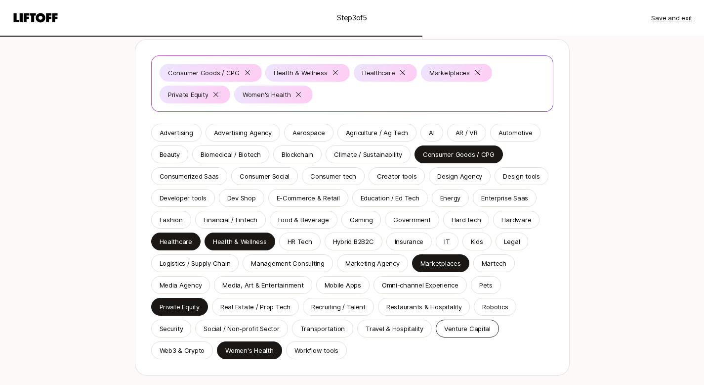
click at [468, 327] on p "Venture Capital" at bounding box center [467, 328] width 46 height 10
click at [432, 137] on div "AI" at bounding box center [432, 133] width 22 height 18
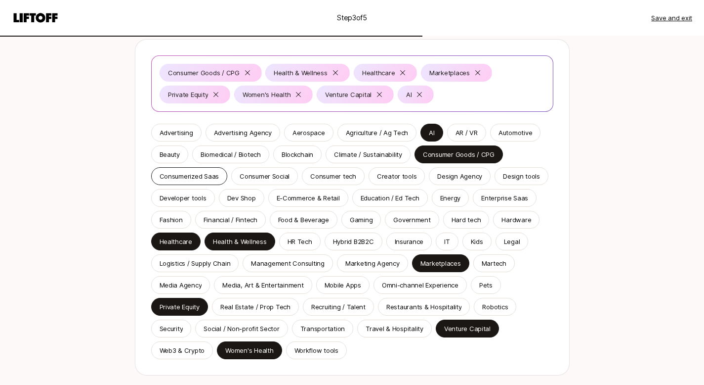
click at [193, 175] on p "Consumerized Saas" at bounding box center [190, 176] width 60 height 10
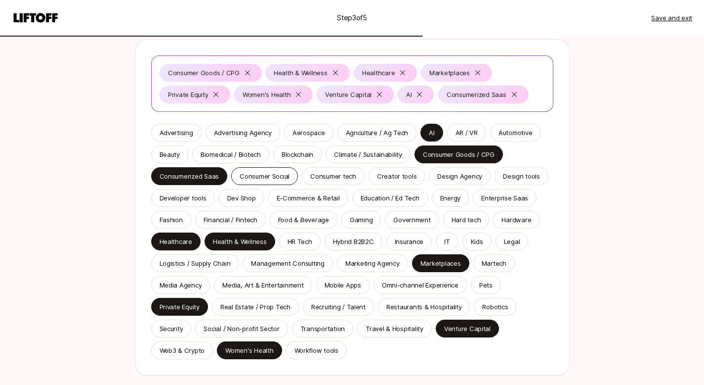
click at [248, 179] on p "Consumer Social" at bounding box center [265, 176] width 50 height 10
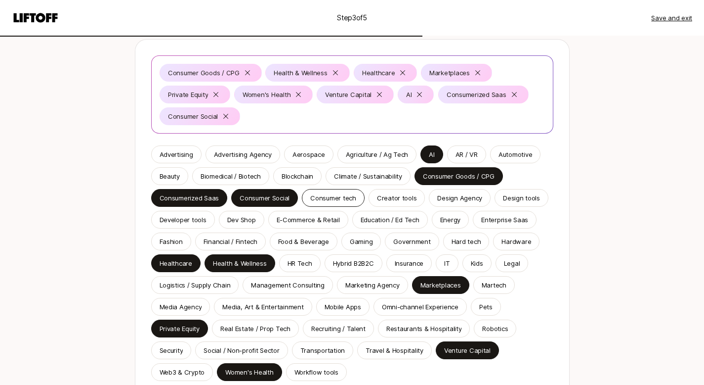
click at [341, 194] on p "Consumer tech" at bounding box center [333, 198] width 46 height 10
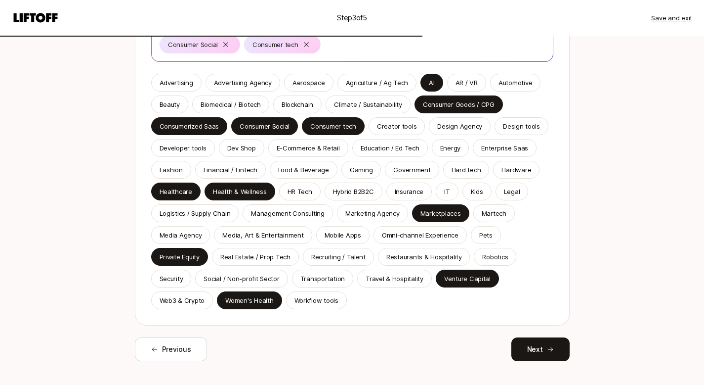
scroll to position [189, 0]
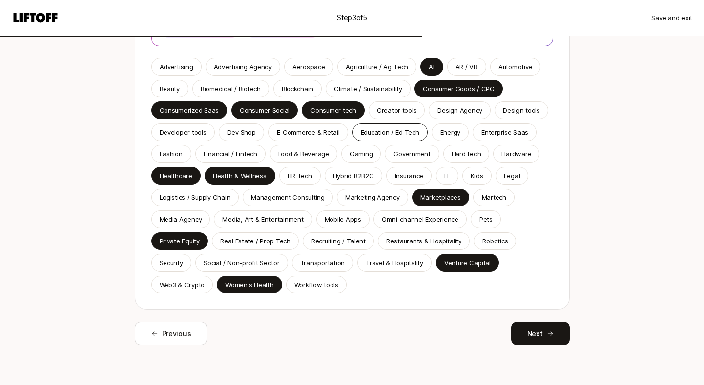
click at [385, 135] on p "Education / Ed Tech" at bounding box center [390, 132] width 59 height 10
click at [365, 155] on p "Gaming" at bounding box center [361, 154] width 23 height 10
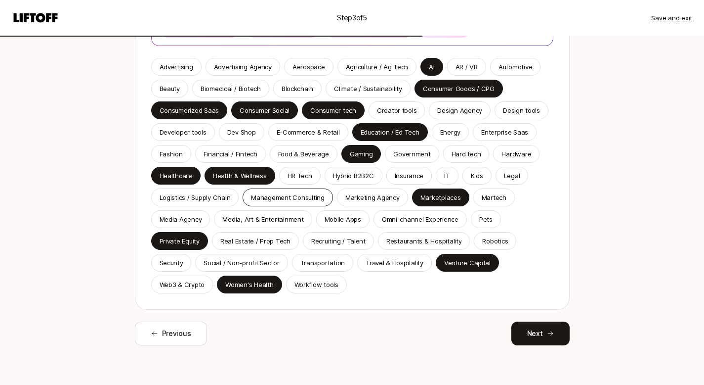
click at [293, 196] on p "Management Consulting" at bounding box center [288, 197] width 74 height 10
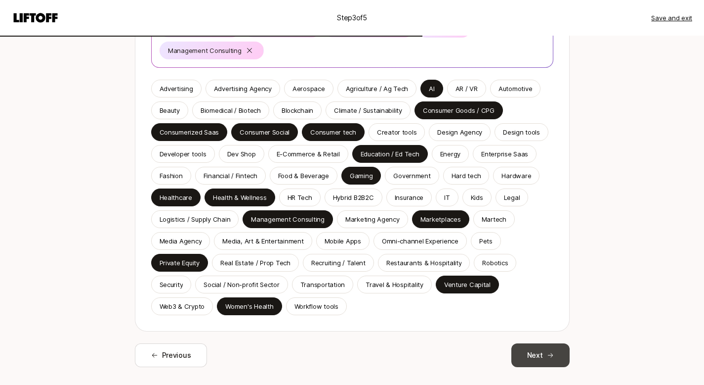
click at [548, 351] on button "Next" at bounding box center [541, 355] width 58 height 24
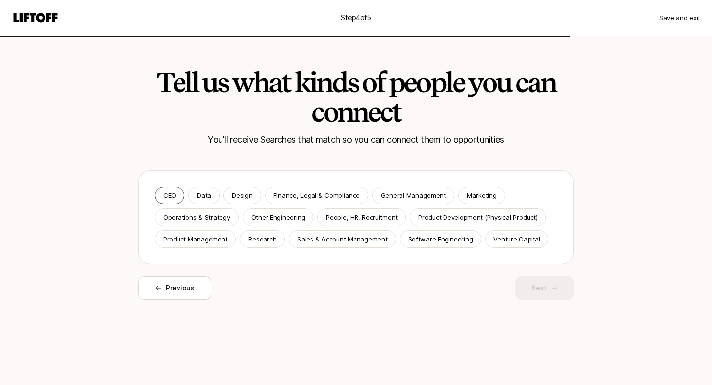
click at [169, 193] on p "CEO" at bounding box center [169, 195] width 13 height 10
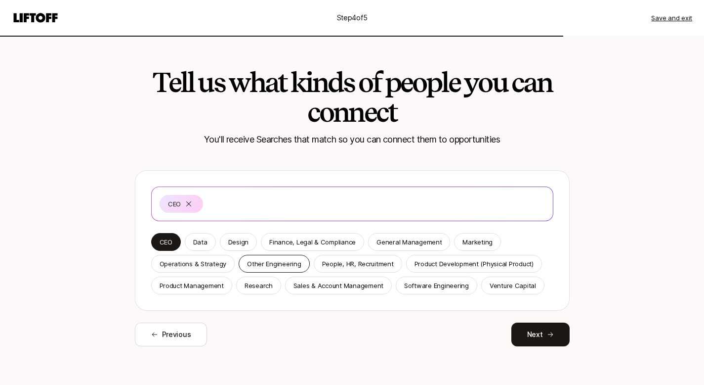
click at [264, 267] on p "Other Engineering" at bounding box center [274, 263] width 54 height 10
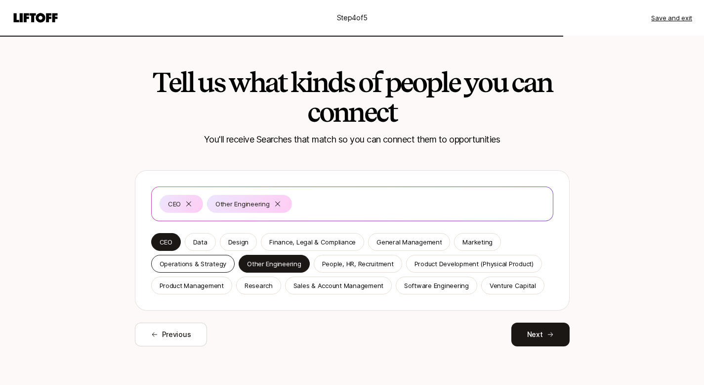
click at [225, 266] on div "Operations & Strategy" at bounding box center [193, 264] width 84 height 18
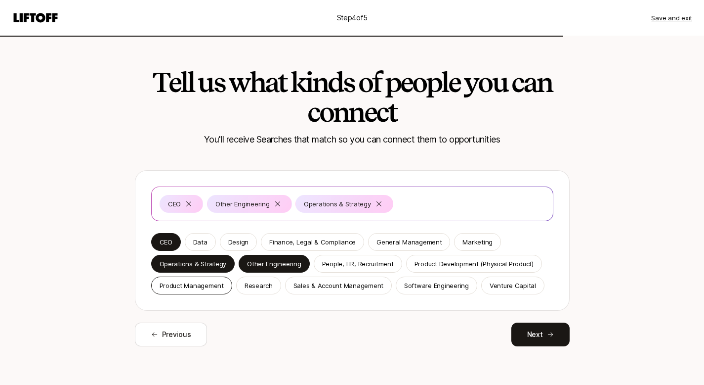
click at [210, 286] on p "Product Management" at bounding box center [192, 285] width 64 height 10
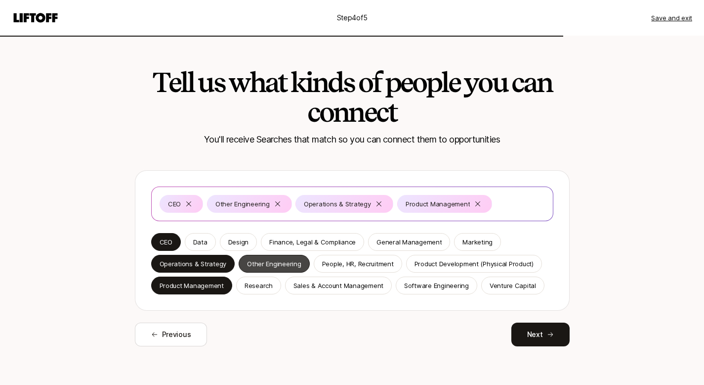
click at [275, 268] on div "Other Engineering" at bounding box center [274, 264] width 71 height 18
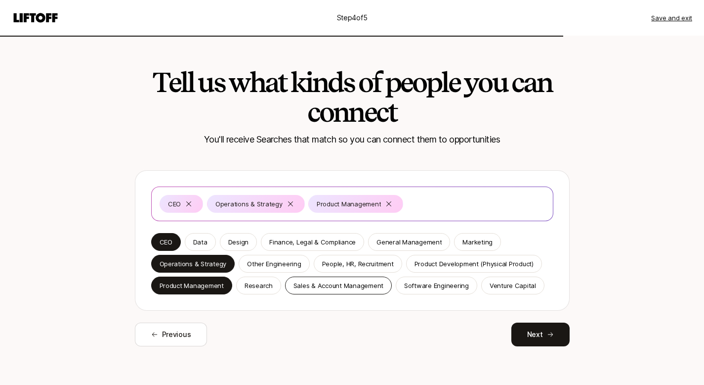
click at [355, 283] on p "Sales & Account Management" at bounding box center [339, 285] width 90 height 10
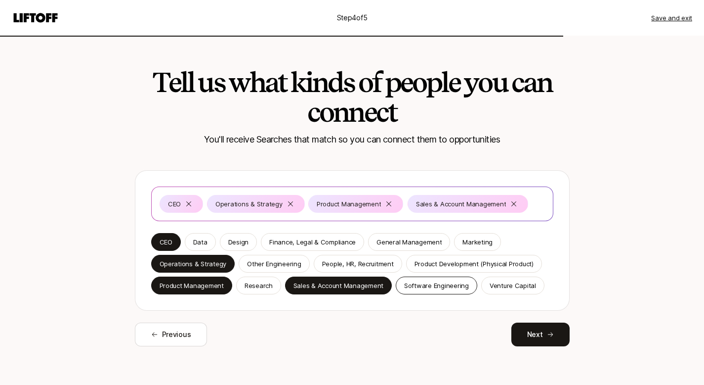
click at [449, 283] on p "Software Engineering" at bounding box center [436, 285] width 65 height 10
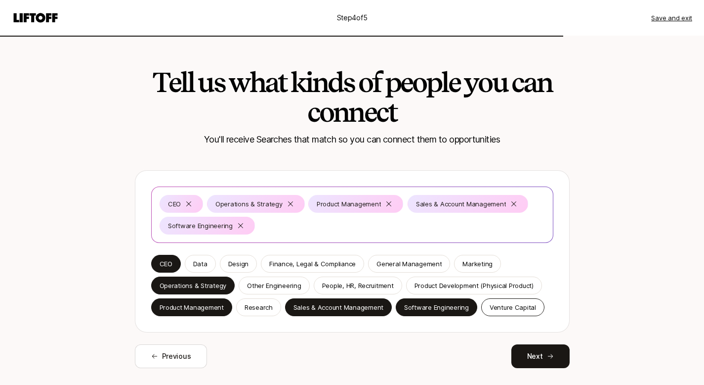
click at [504, 306] on p "Venture Capital" at bounding box center [513, 307] width 46 height 10
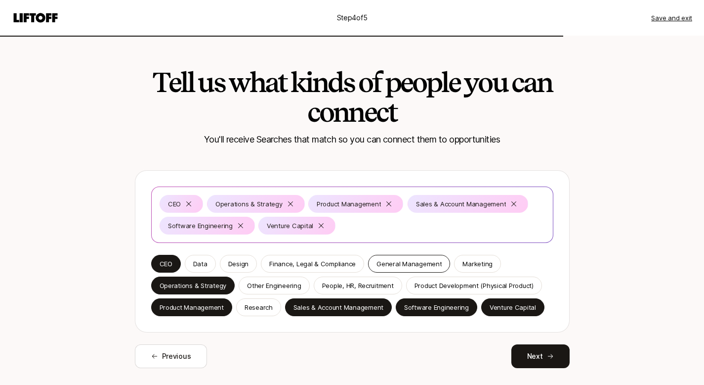
click at [399, 269] on div "General Management" at bounding box center [409, 264] width 82 height 18
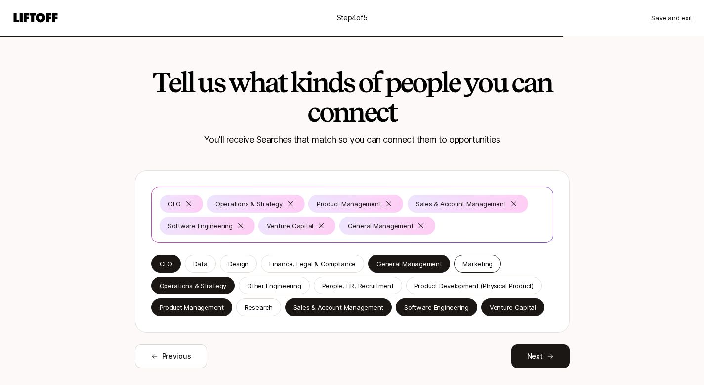
click at [474, 267] on p "Marketing" at bounding box center [478, 263] width 30 height 10
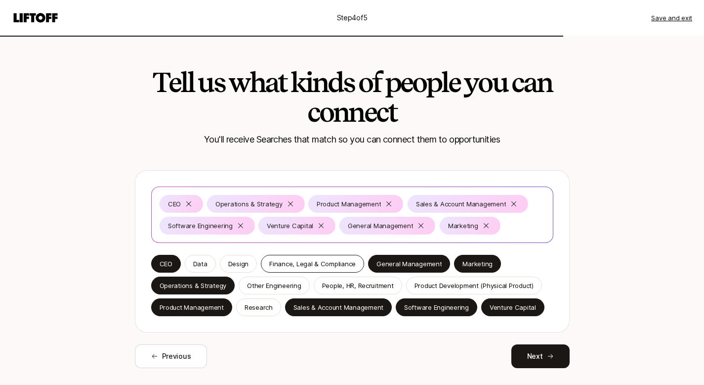
click at [323, 267] on p "Finance, Legal & Compliance" at bounding box center [312, 263] width 86 height 10
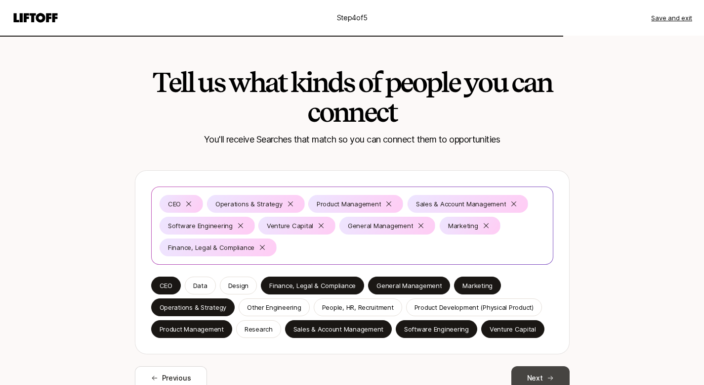
click at [557, 376] on button "Next" at bounding box center [541, 378] width 58 height 24
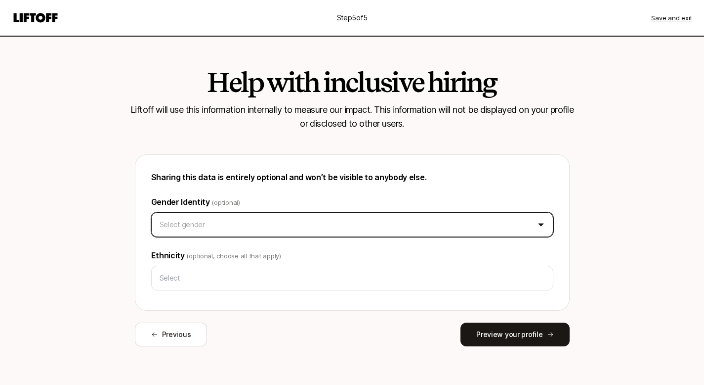
click at [413, 225] on html "Step 5 of 5 Save and exit Help with inclusive hiring Liftoff will use this info…" at bounding box center [352, 192] width 704 height 385
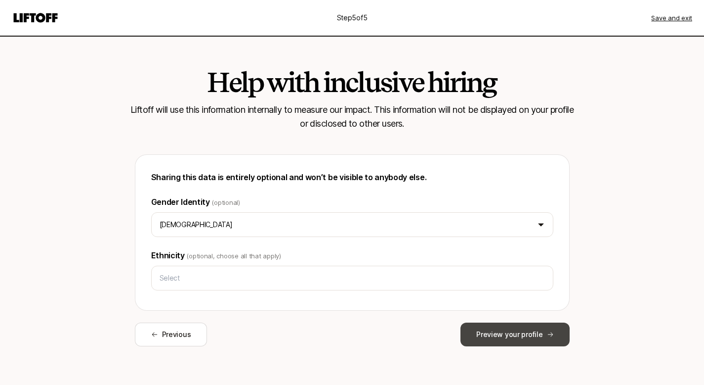
click at [504, 324] on button "Preview your profile" at bounding box center [515, 334] width 109 height 24
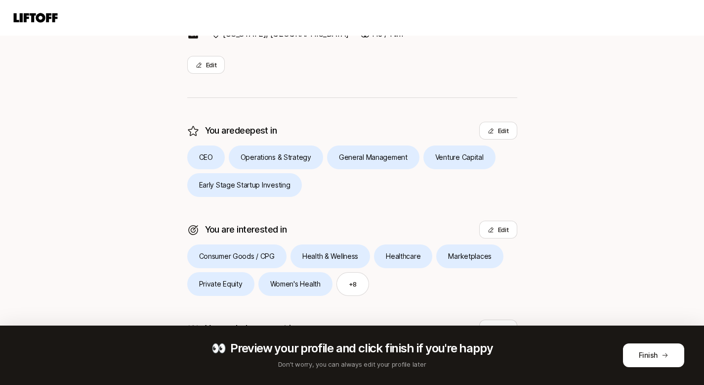
scroll to position [256, 0]
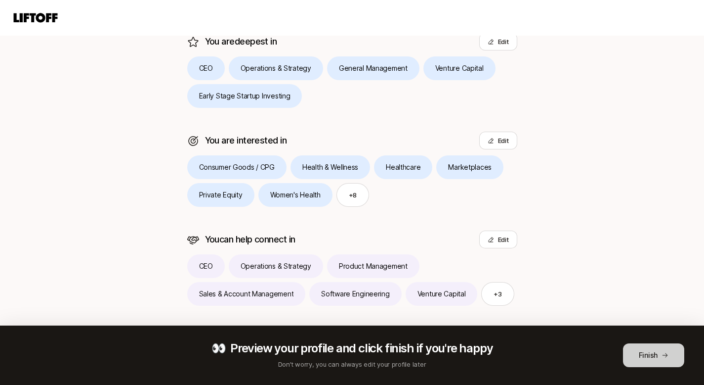
click at [646, 355] on button "Finish" at bounding box center [653, 355] width 61 height 24
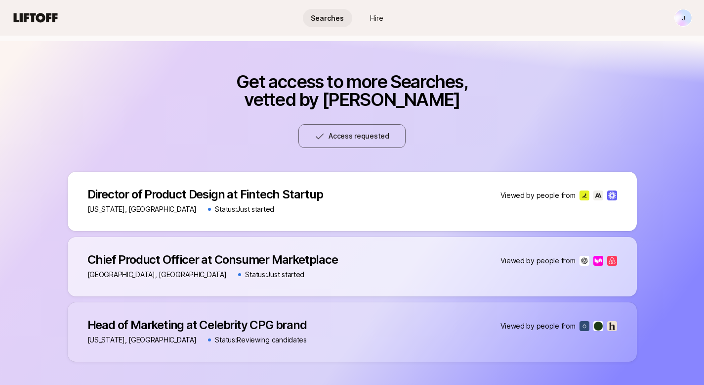
click at [358, 273] on div "Chief Product Officer at Consumer Marketplace Chief Product Officer at Consumer…" at bounding box center [352, 266] width 569 height 59
click at [302, 263] on p "Chief Product Officer at Consumer Marketplace" at bounding box center [212, 260] width 251 height 14
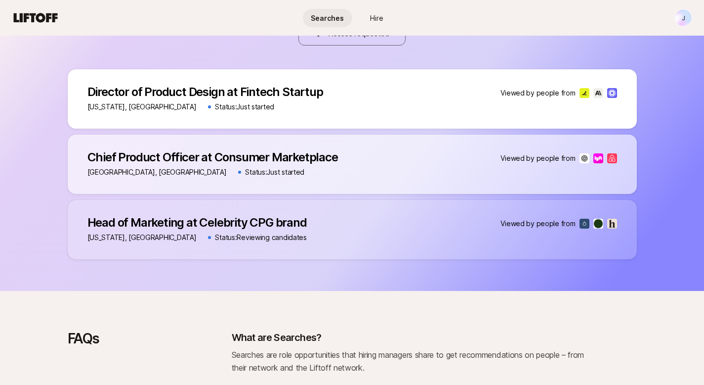
click at [231, 161] on p "Chief Product Officer at Consumer Marketplace" at bounding box center [212, 157] width 251 height 14
click at [615, 164] on div "Chief Product Officer at Consumer Marketplace Chief Product Officer at Consumer…" at bounding box center [352, 163] width 569 height 59
click at [222, 160] on p "Chief Product Officer at Consumer Marketplace" at bounding box center [212, 157] width 251 height 14
click at [203, 160] on p "Chief Product Officer at Consumer Marketplace" at bounding box center [212, 157] width 251 height 14
click at [525, 155] on p "Viewed by people from" at bounding box center [538, 158] width 75 height 12
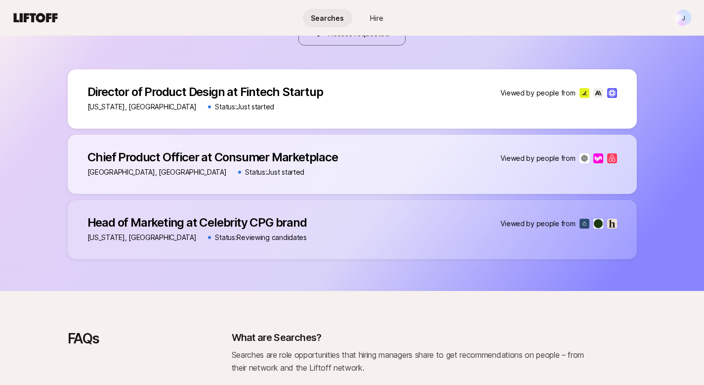
click at [558, 165] on div "Chief Product Officer at Consumer Marketplace Chief Product Officer at Consumer…" at bounding box center [352, 163] width 569 height 59
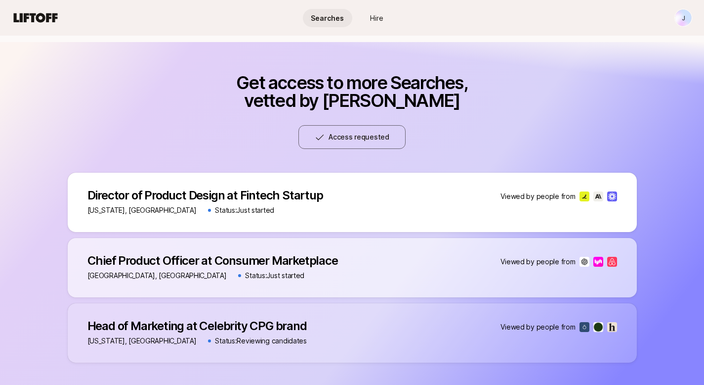
click at [288, 271] on div "[GEOGRAPHIC_DATA], [GEOGRAPHIC_DATA] Status: Just started" at bounding box center [212, 275] width 251 height 12
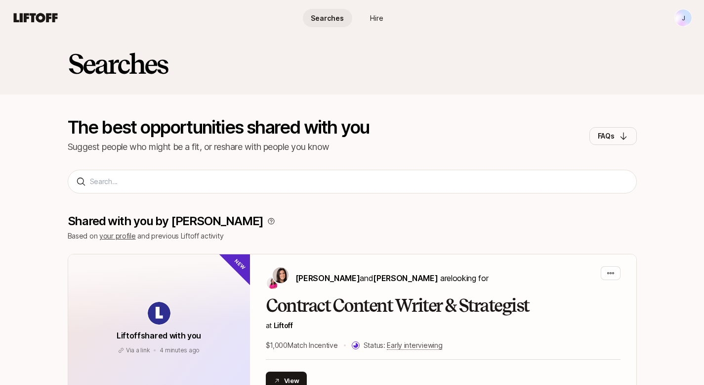
scroll to position [0, 0]
